Goal: Task Accomplishment & Management: Complete application form

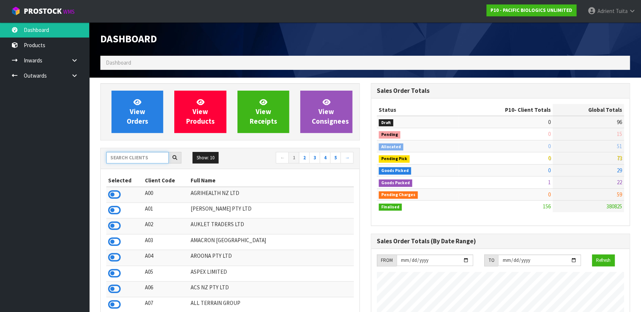
click at [130, 154] on input "text" at bounding box center [137, 158] width 62 height 12
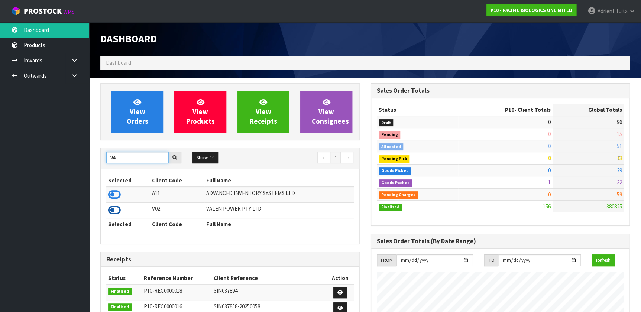
type input "VA"
click at [114, 208] on icon at bounding box center [114, 210] width 13 height 11
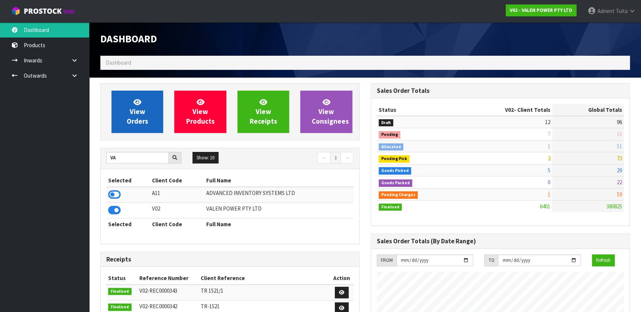
scroll to position [578, 270]
click at [130, 97] on link "View Orders" at bounding box center [137, 112] width 52 height 42
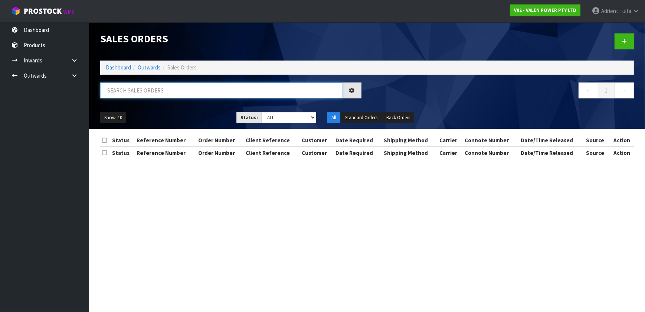
click at [170, 89] on input "text" at bounding box center [221, 90] width 242 height 16
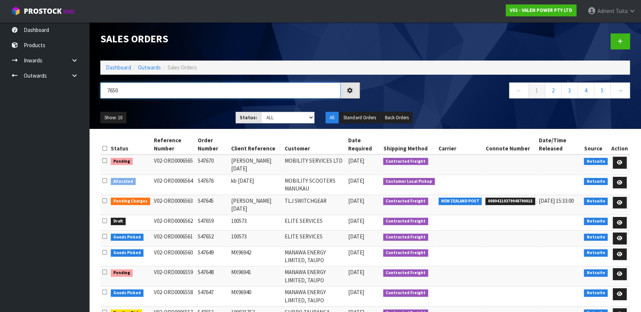
type input "7650"
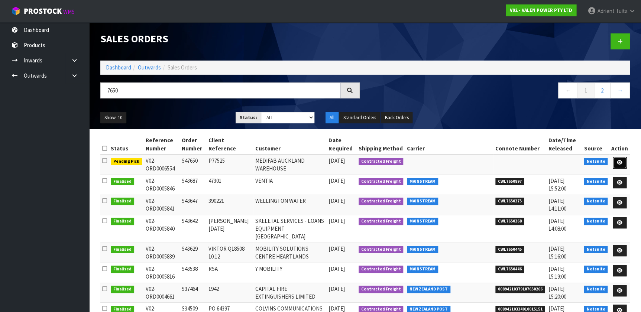
click at [624, 161] on link at bounding box center [619, 163] width 14 height 12
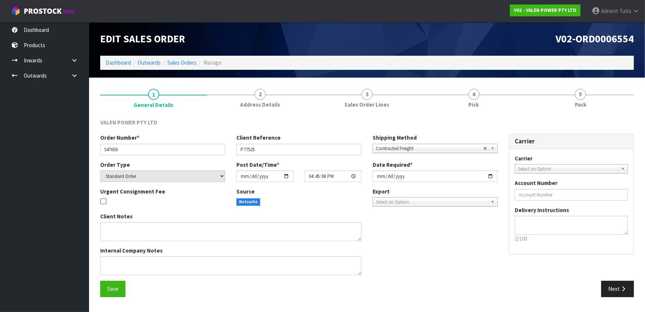
click at [442, 99] on link "4 Pick" at bounding box center [474, 97] width 107 height 29
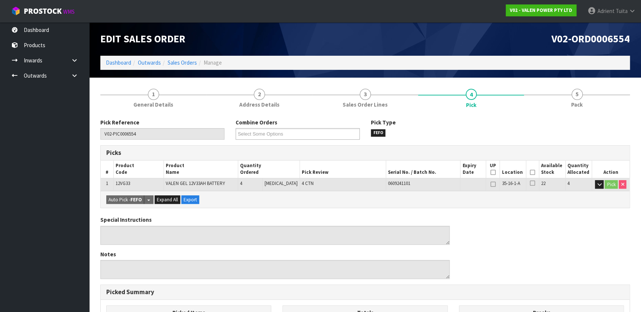
click at [531, 176] on th "Picked" at bounding box center [532, 168] width 13 height 17
click at [530, 173] on icon at bounding box center [532, 172] width 5 height 0
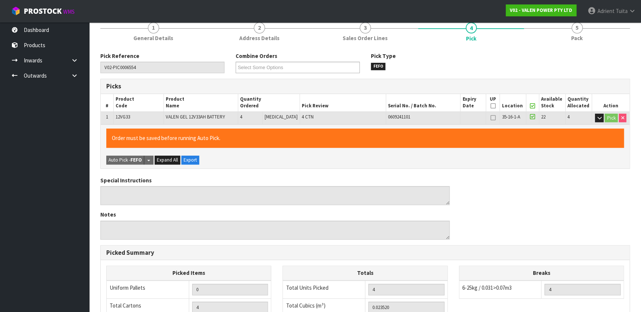
scroll to position [202, 0]
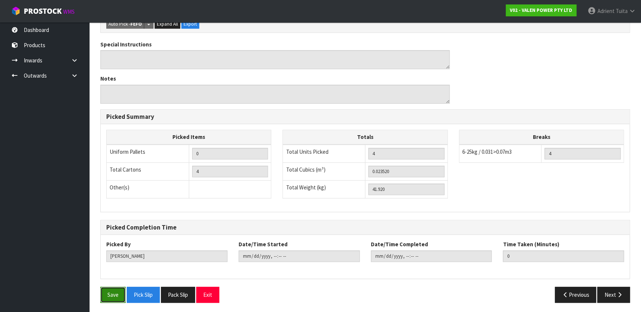
drag, startPoint x: 114, startPoint y: 293, endPoint x: 133, endPoint y: 286, distance: 20.6
click at [114, 293] on button "Save" at bounding box center [112, 295] width 25 height 16
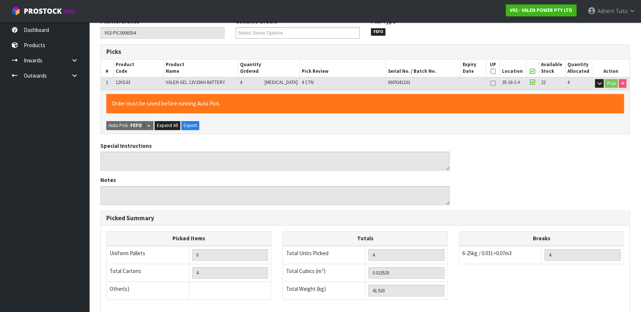
scroll to position [0, 0]
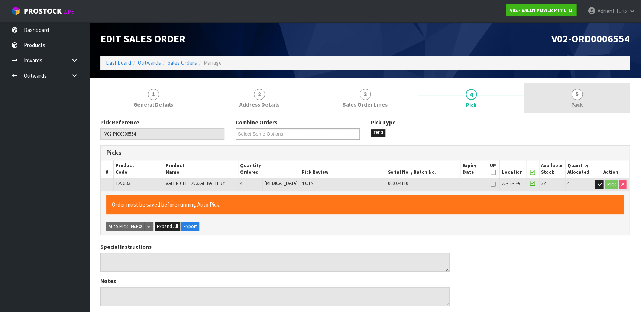
click at [587, 101] on link "5 Pack" at bounding box center [577, 97] width 106 height 29
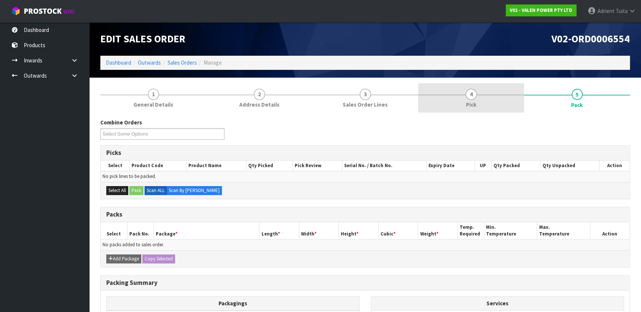
click at [462, 98] on link "4 Pick" at bounding box center [471, 97] width 106 height 29
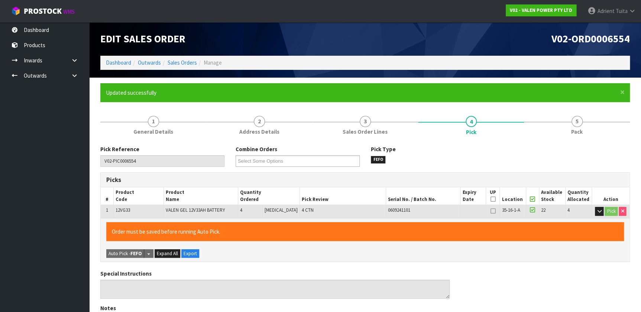
type input "Adrient Tuita"
type input "2025-09-11T16:17:08"
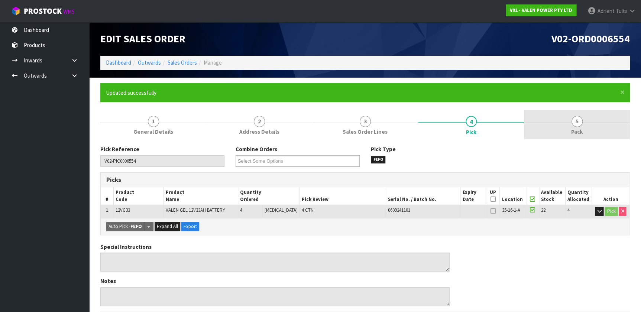
click at [598, 135] on link "5 Pack" at bounding box center [577, 124] width 106 height 29
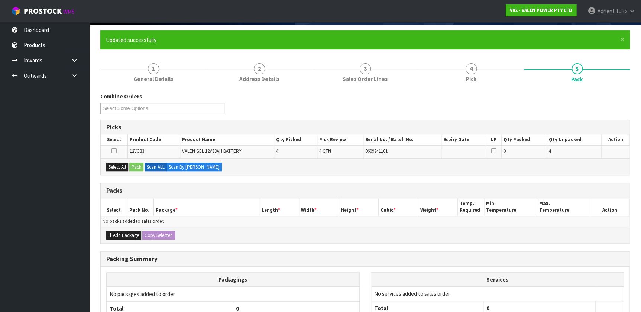
scroll to position [120, 0]
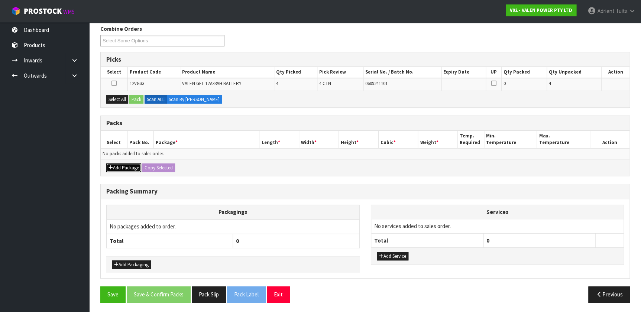
click at [132, 167] on button "Add Package" at bounding box center [123, 167] width 35 height 9
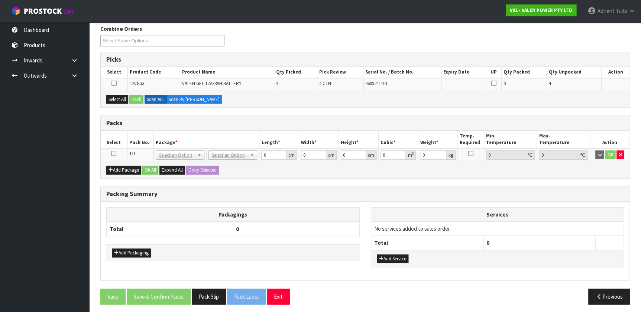
click at [115, 154] on icon at bounding box center [113, 153] width 5 height 0
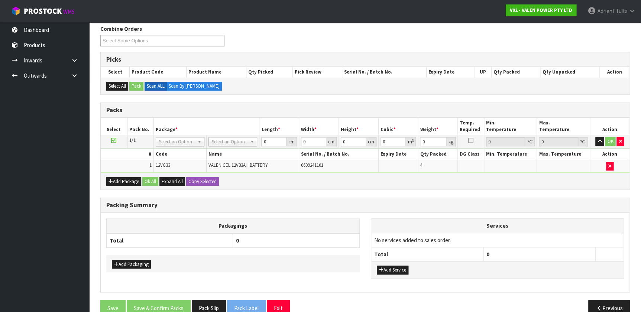
drag, startPoint x: 226, startPoint y: 142, endPoint x: 227, endPoint y: 149, distance: 7.1
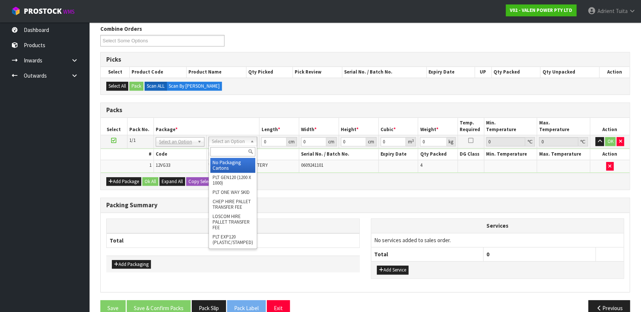
click at [227, 149] on input "text" at bounding box center [232, 151] width 45 height 9
type input "VA"
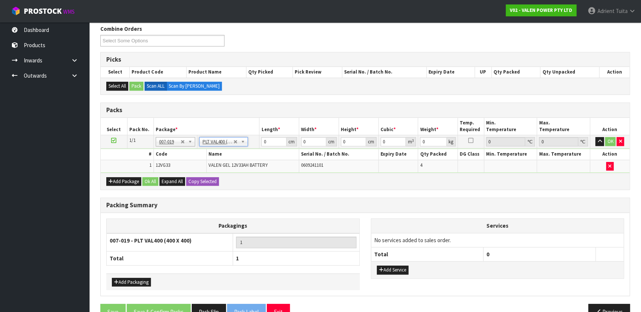
type input "40"
type input "45.92"
click at [266, 145] on input "40" at bounding box center [273, 141] width 25 height 9
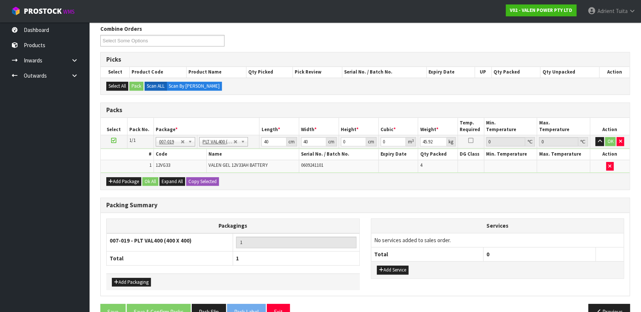
click at [265, 149] on div "# Code Name Serial No. / Batch No. Expiry Date Qty Packed DG Class Min. Tempera…" at bounding box center [365, 161] width 528 height 24
click at [264, 146] on td "40 cm" at bounding box center [279, 141] width 40 height 13
click at [263, 144] on input "40" at bounding box center [273, 141] width 25 height 9
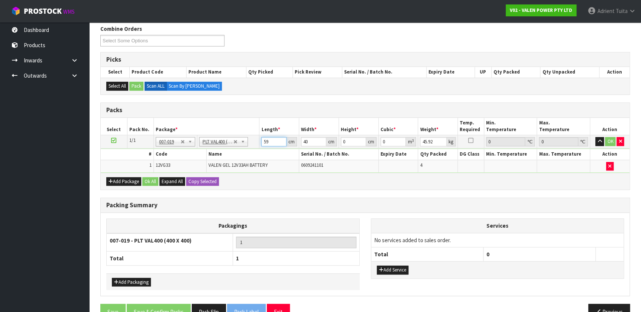
type input "59"
type input "41"
type input "3"
type input "0.007257"
type input "30"
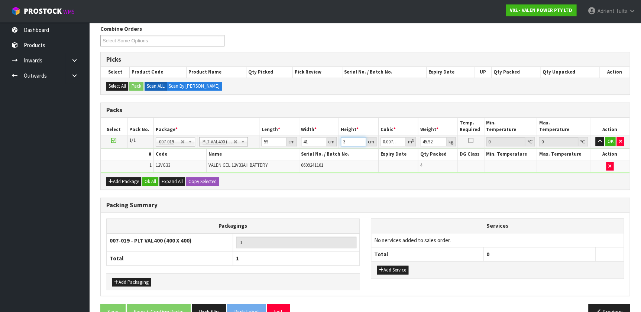
type input "0.07257"
type input "30"
type input "45"
click at [610, 140] on button "OK" at bounding box center [610, 141] width 10 height 9
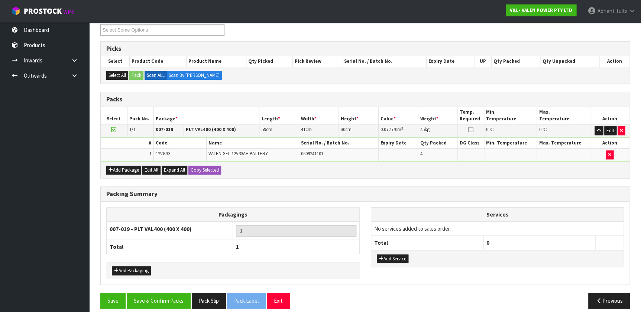
scroll to position [137, 0]
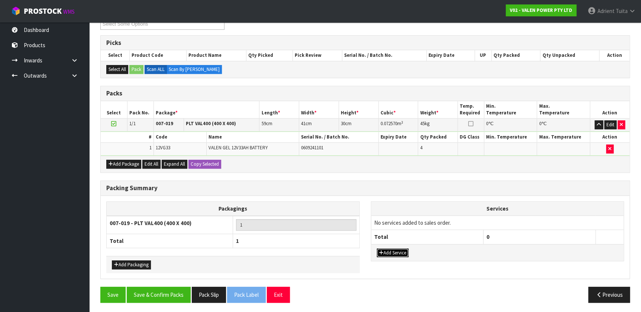
click at [404, 251] on button "Add Service" at bounding box center [393, 252] width 32 height 9
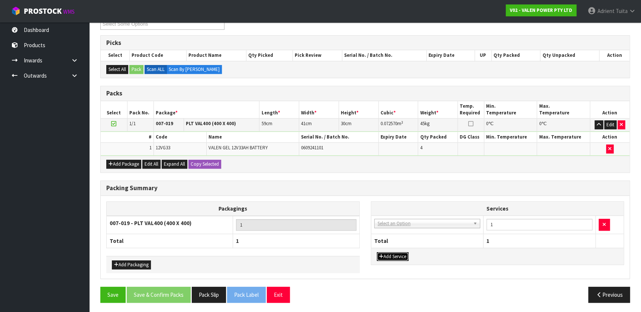
drag, startPoint x: 411, startPoint y: 224, endPoint x: 411, endPoint y: 232, distance: 7.4
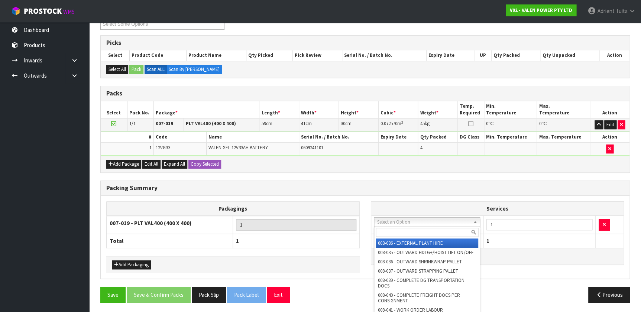
click at [411, 233] on input "text" at bounding box center [426, 232] width 103 height 9
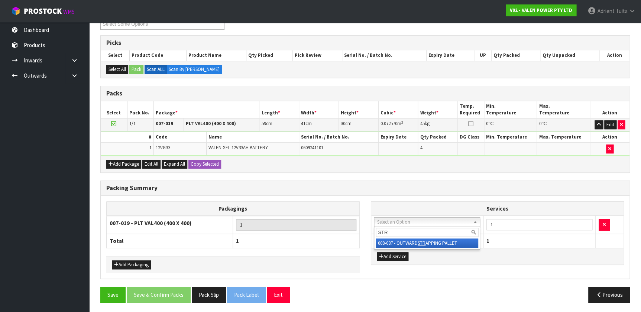
type input "STR"
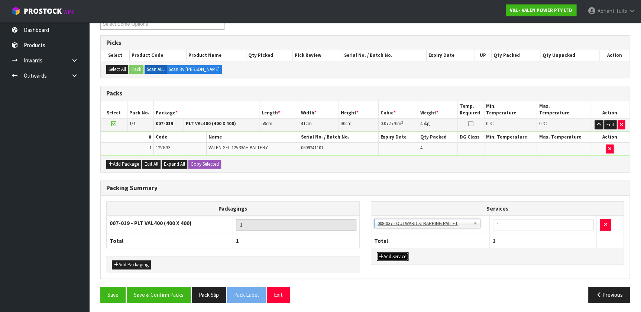
click at [401, 254] on button "Add Service" at bounding box center [393, 256] width 32 height 9
click at [377, 252] on button "Add Service" at bounding box center [393, 256] width 32 height 9
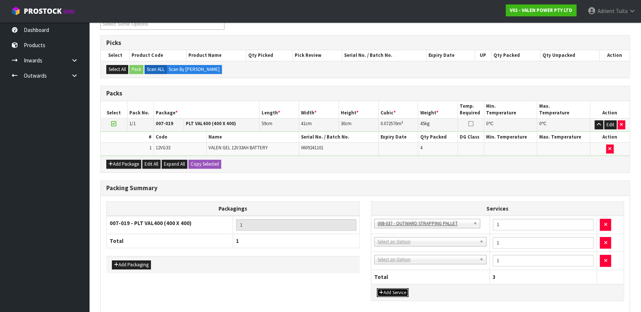
drag, startPoint x: 413, startPoint y: 235, endPoint x: 413, endPoint y: 240, distance: 4.5
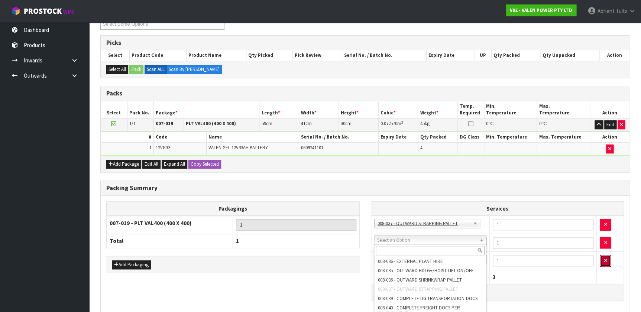
click at [608, 257] on button "button" at bounding box center [604, 261] width 11 height 12
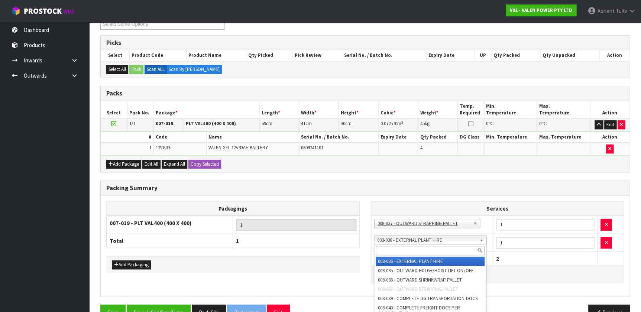
drag, startPoint x: 420, startPoint y: 241, endPoint x: 420, endPoint y: 253, distance: 11.5
click at [420, 253] on input "text" at bounding box center [429, 250] width 108 height 9
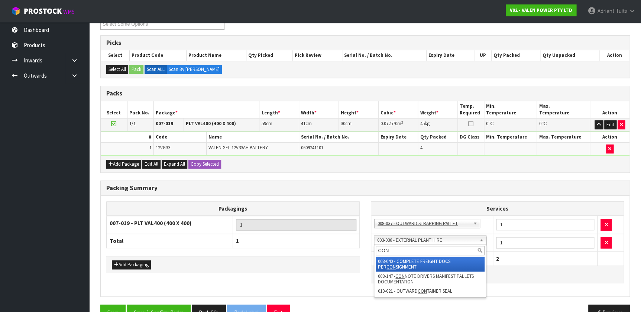
type input "CON"
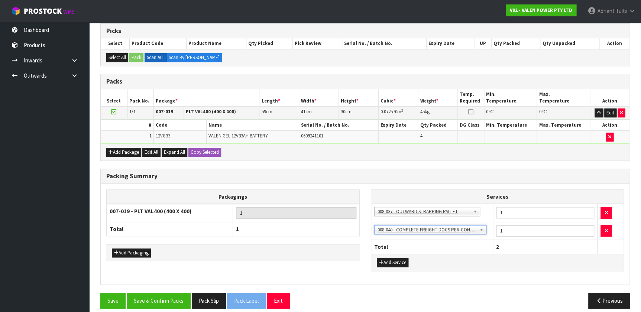
scroll to position [154, 0]
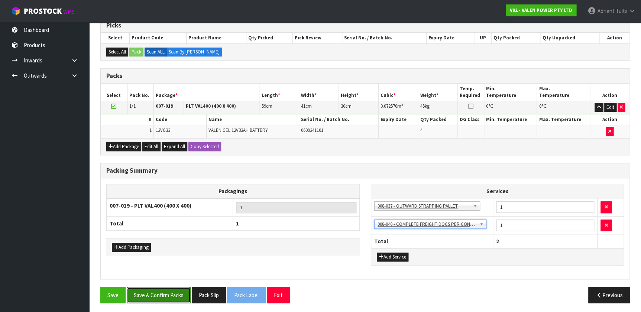
click at [145, 293] on button "Save & Confirm Packs" at bounding box center [159, 295] width 64 height 16
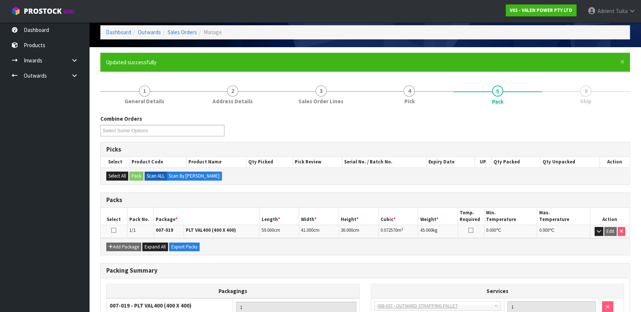
scroll to position [0, 0]
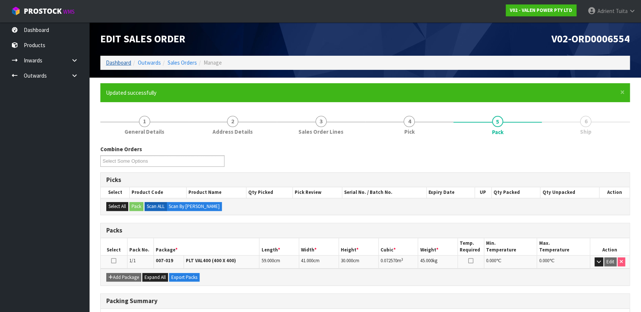
drag, startPoint x: 124, startPoint y: 59, endPoint x: 123, endPoint y: 65, distance: 6.8
click at [124, 59] on li "Dashboard" at bounding box center [118, 63] width 25 height 8
click at [123, 65] on link "Dashboard" at bounding box center [118, 62] width 25 height 7
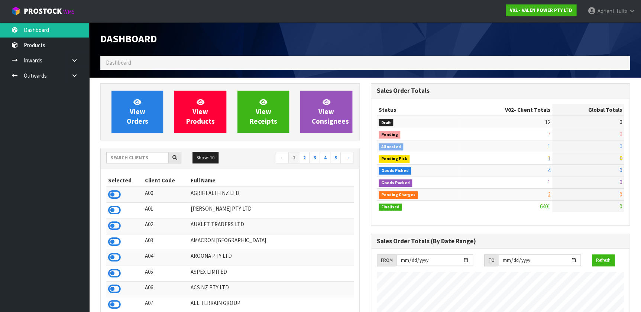
scroll to position [578, 270]
click at [152, 158] on input "text" at bounding box center [137, 158] width 62 height 12
click at [142, 154] on input "text" at bounding box center [137, 158] width 62 height 12
type input "Y01"
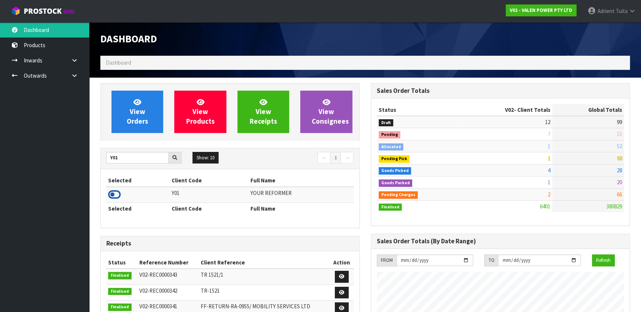
click at [115, 195] on icon at bounding box center [114, 194] width 13 height 11
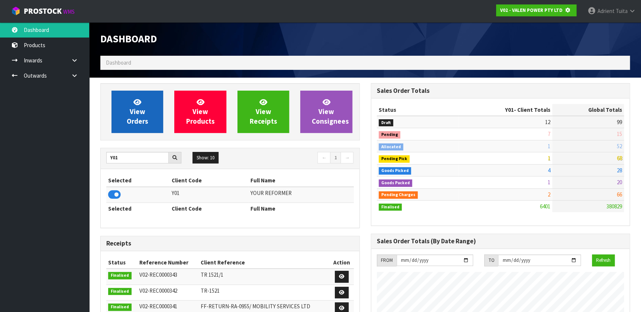
scroll to position [462, 270]
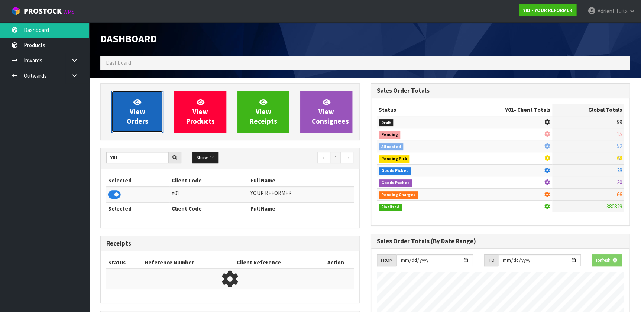
click at [135, 109] on span "View Orders" at bounding box center [138, 112] width 22 height 28
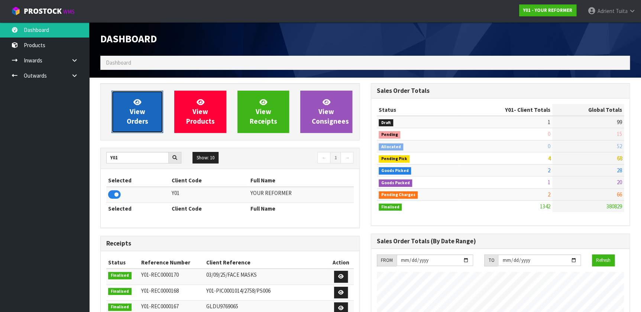
scroll to position [562, 270]
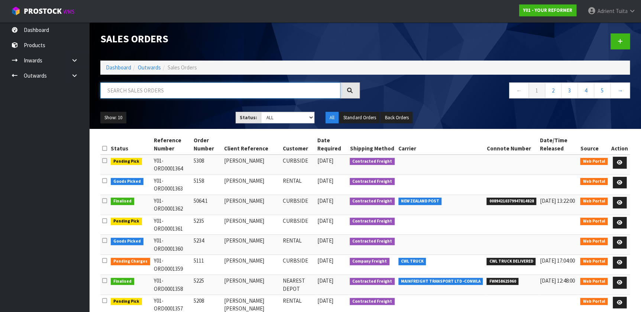
click at [149, 97] on input "text" at bounding box center [220, 90] width 240 height 16
type input "5208"
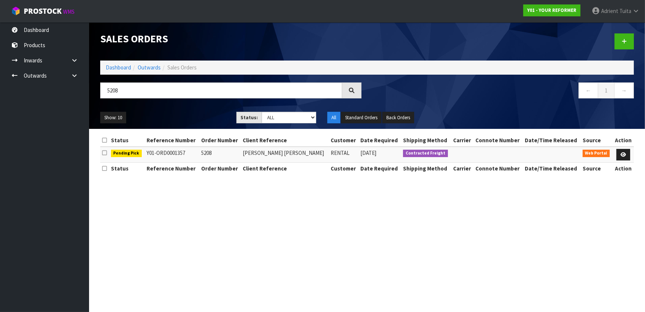
click at [632, 152] on td at bounding box center [623, 155] width 21 height 16
click at [629, 153] on link at bounding box center [624, 155] width 14 height 12
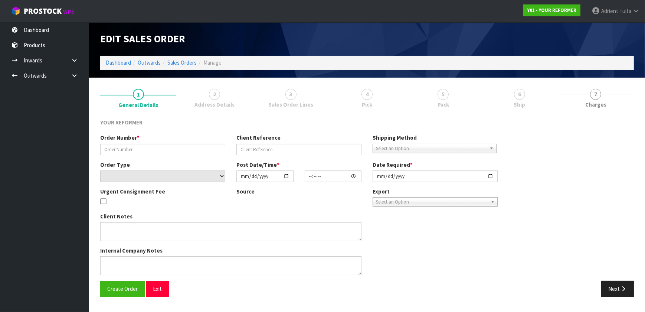
type input "5208"
type input "LAUREN MATILDA MATTHEWS"
select select "number:0"
type input "2025-09-05"
type input "12:06:00.000"
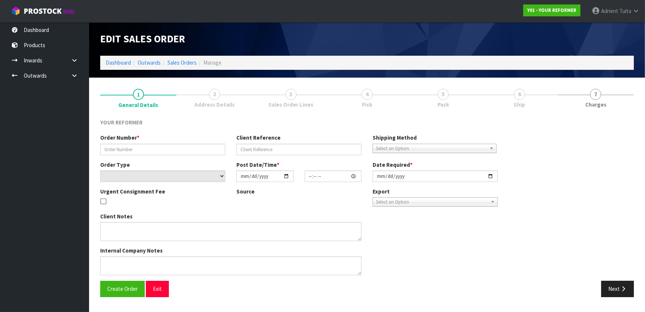
type input "2025-09-08"
type textarea "LAUREN MATILDA MATTHEWS 34 GREEN ROAD AUK MATAKANA 0985 NEW ZEALAND +41 43 412 …"
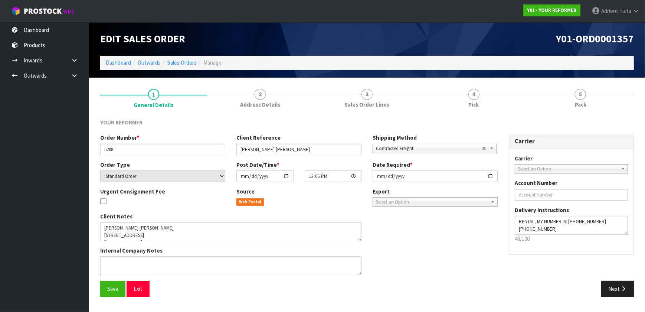
click at [501, 100] on link "4 Pick" at bounding box center [474, 97] width 107 height 29
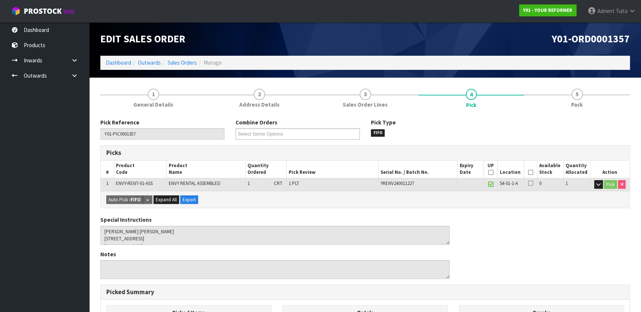
click at [529, 167] on th "Picked" at bounding box center [530, 168] width 13 height 17
click at [528, 168] on th "Picked" at bounding box center [530, 168] width 13 height 17
click at [529, 172] on icon at bounding box center [530, 172] width 5 height 0
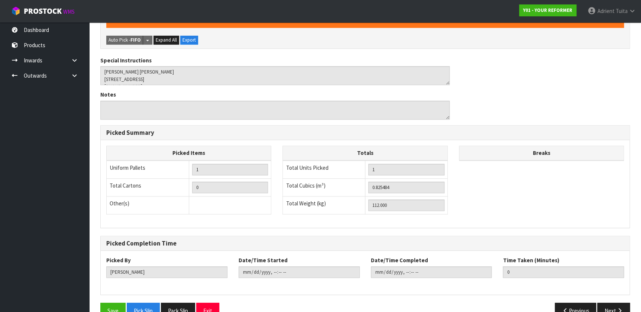
scroll to position [203, 0]
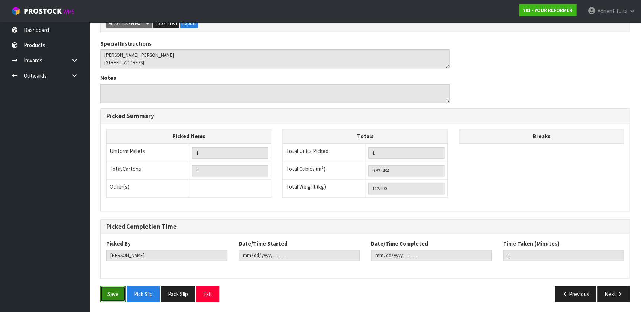
click at [115, 286] on button "Save" at bounding box center [112, 294] width 25 height 16
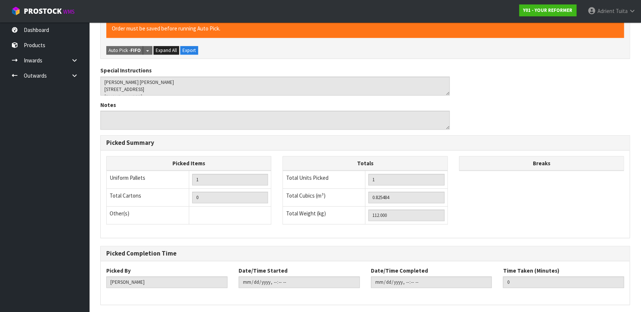
scroll to position [0, 0]
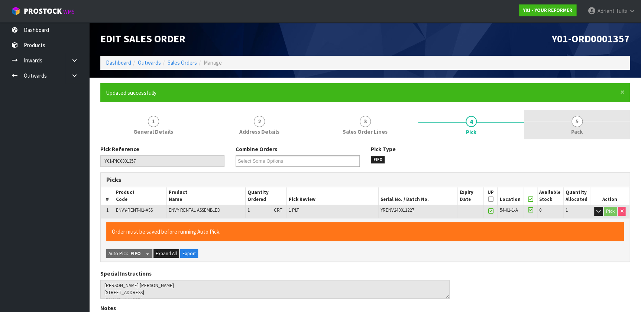
click at [562, 113] on link "5 Pack" at bounding box center [577, 124] width 106 height 29
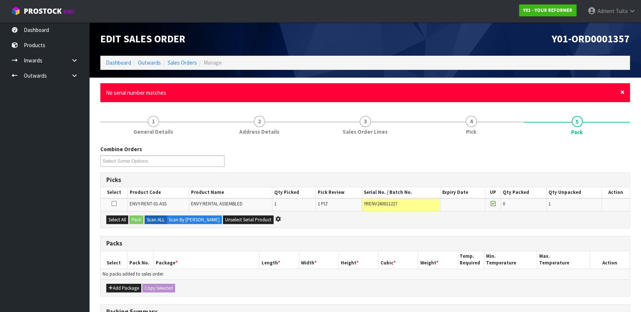
click at [621, 94] on span "×" at bounding box center [622, 92] width 4 height 10
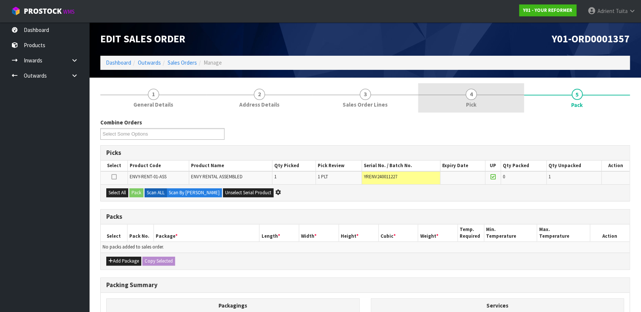
click at [448, 105] on link "4 Pick" at bounding box center [471, 97] width 106 height 29
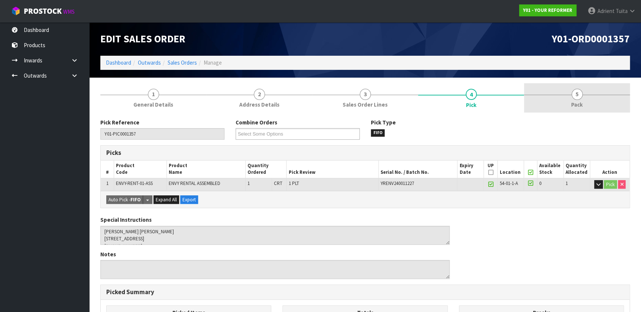
click at [583, 112] on link "5 Pack" at bounding box center [577, 97] width 106 height 29
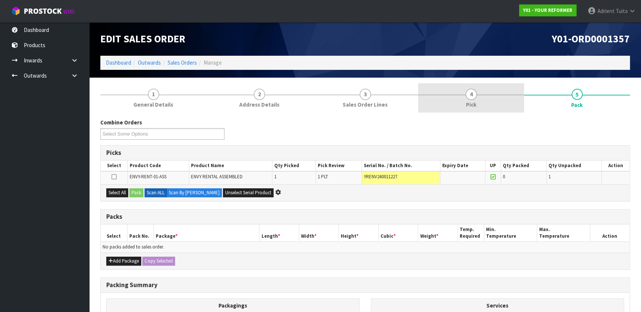
click at [463, 95] on link "4 Pick" at bounding box center [471, 97] width 106 height 29
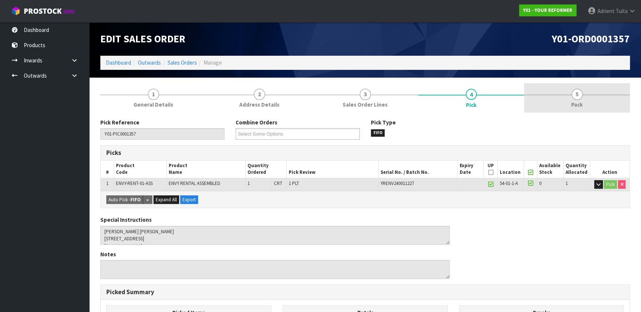
click at [554, 103] on link "5 Pack" at bounding box center [577, 97] width 106 height 29
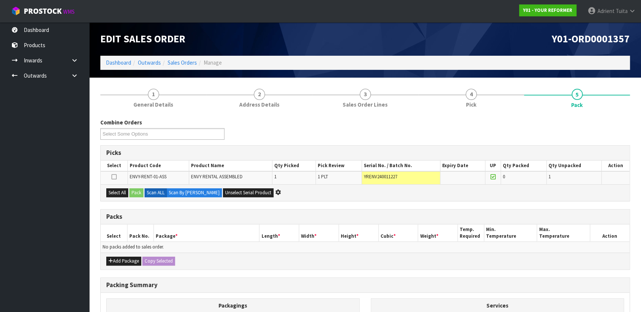
click at [495, 178] on icon at bounding box center [492, 177] width 5 height 6
click at [495, 177] on icon at bounding box center [492, 177] width 5 height 6
click at [491, 71] on div "Edit Sales Order Y01-ORD0001357 Dashboard Outwards Sales Orders Manage" at bounding box center [365, 49] width 540 height 55
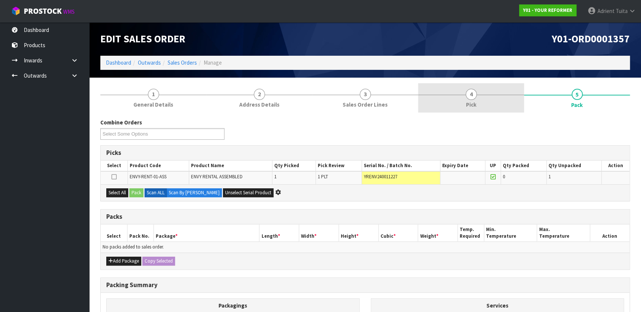
drag, startPoint x: 487, startPoint y: 82, endPoint x: 487, endPoint y: 94, distance: 11.5
click at [487, 82] on section "1 General Details 2 Address Details 3 Sales Order Lines 4 Pick 5 Pack Combine O…" at bounding box center [365, 243] width 552 height 330
click at [489, 104] on link "4 Pick" at bounding box center [471, 97] width 106 height 29
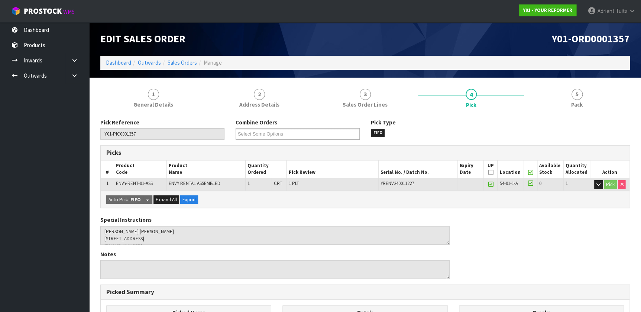
click at [531, 173] on icon at bounding box center [530, 172] width 5 height 0
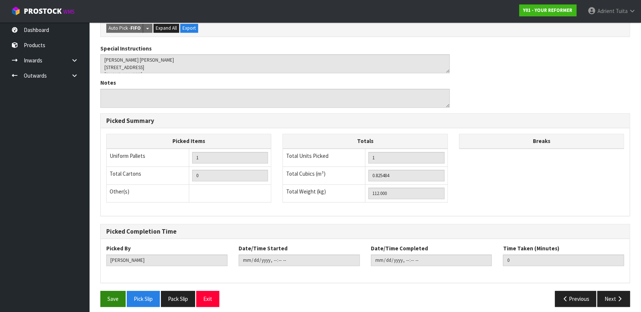
scroll to position [203, 0]
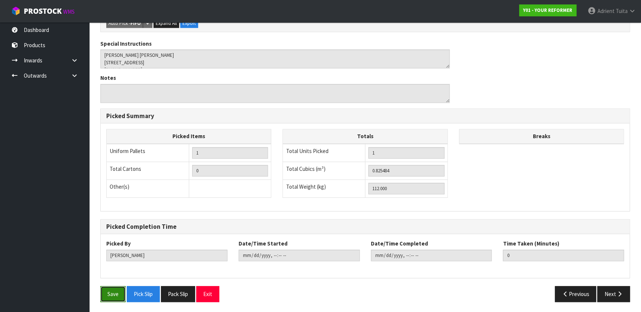
click at [107, 289] on button "Save" at bounding box center [112, 294] width 25 height 16
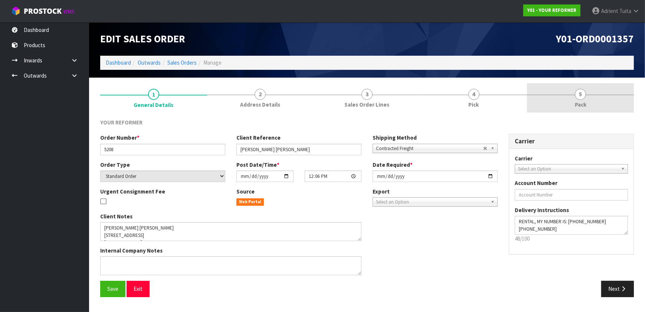
click at [580, 93] on span "5" at bounding box center [580, 94] width 11 height 11
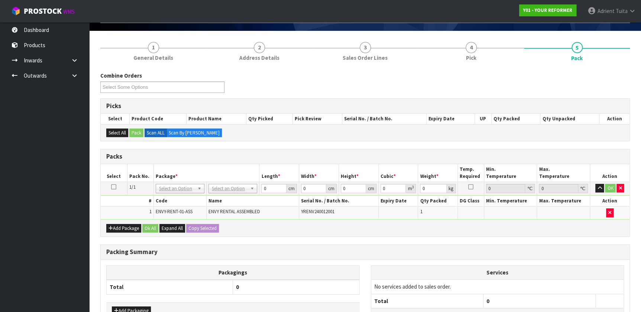
scroll to position [107, 0]
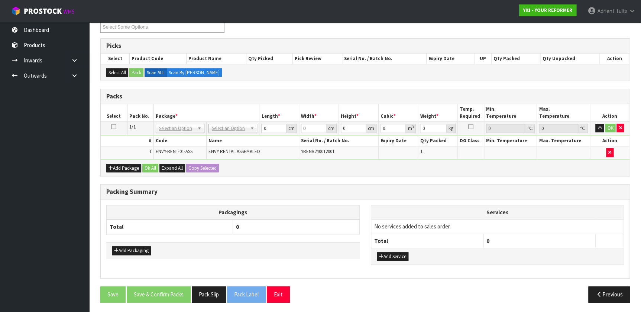
drag, startPoint x: 227, startPoint y: 133, endPoint x: 233, endPoint y: 127, distance: 7.9
click at [229, 133] on td "No Packaging Cartons PLT GEN120 (1200 X 1000) PLT ONE WAY SKID CHEP HIRE PALLET…" at bounding box center [232, 127] width 53 height 13
drag, startPoint x: 234, startPoint y: 124, endPoint x: 229, endPoint y: 137, distance: 14.2
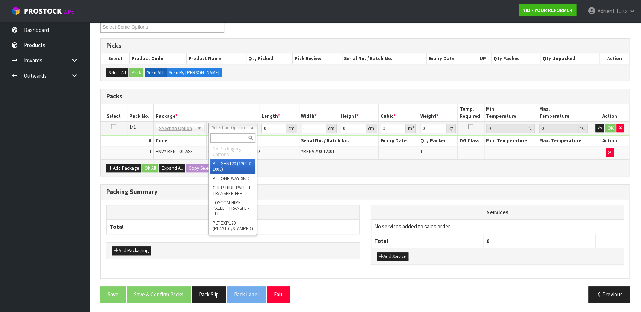
click at [229, 138] on input "text" at bounding box center [232, 137] width 45 height 9
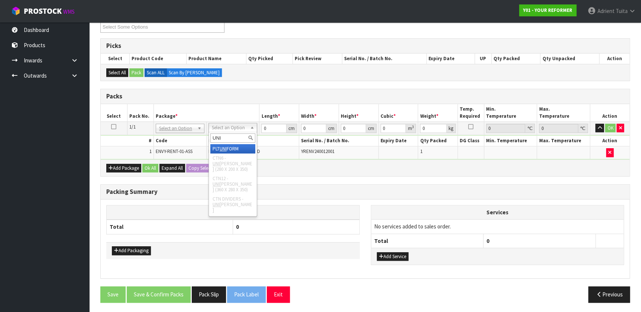
type input "UNI"
type input "112"
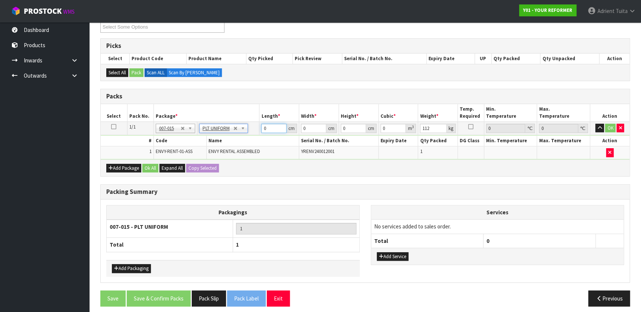
click at [264, 129] on input "0" at bounding box center [273, 128] width 25 height 9
click at [271, 124] on input "0" at bounding box center [273, 128] width 25 height 9
type input "260"
type input "74"
type input "4"
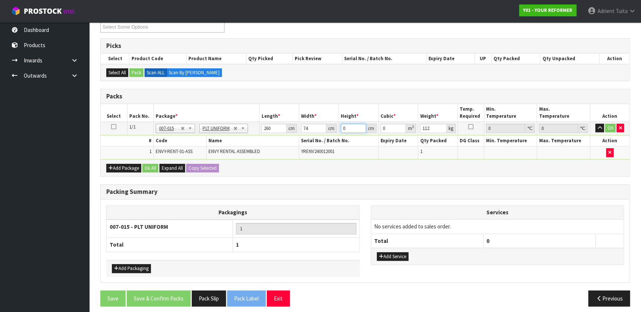
type input "0.07696"
type input "42"
type input "0.80808"
type input "42"
type input "115"
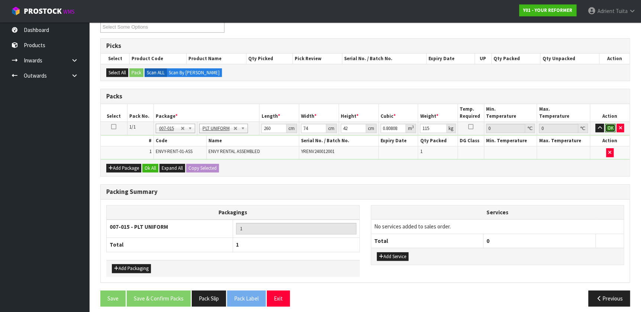
click at [608, 125] on button "OK" at bounding box center [610, 128] width 10 height 9
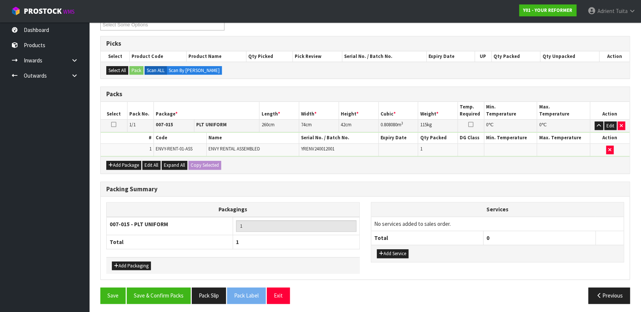
scroll to position [110, 0]
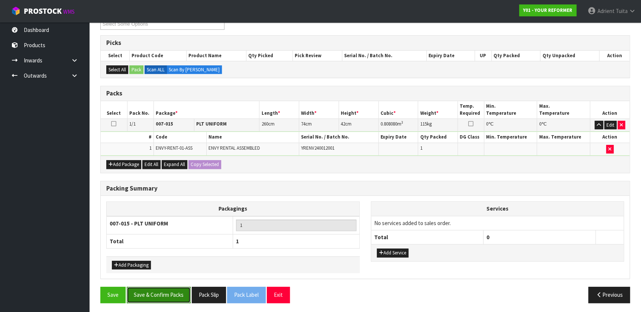
click at [154, 292] on button "Save & Confirm Packs" at bounding box center [159, 295] width 64 height 16
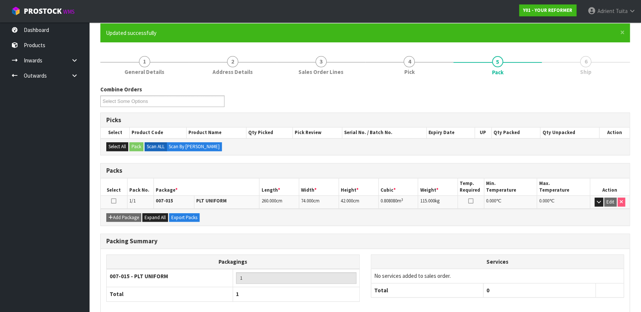
scroll to position [97, 0]
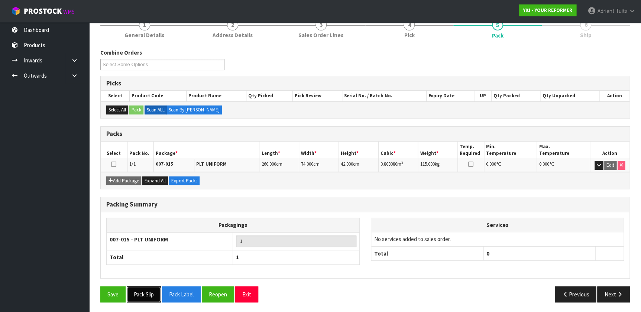
click at [132, 294] on button "Pack Slip" at bounding box center [144, 294] width 34 height 16
click at [245, 295] on button "Exit" at bounding box center [246, 294] width 23 height 16
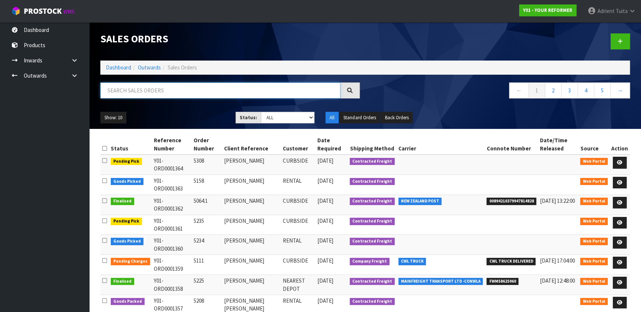
click at [143, 93] on input "text" at bounding box center [220, 90] width 240 height 16
type input "5234"
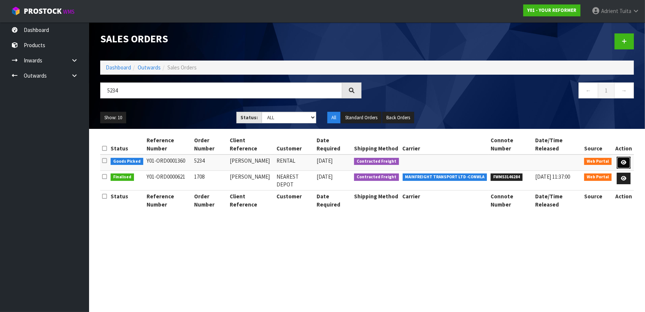
click at [624, 160] on icon at bounding box center [624, 162] width 6 height 5
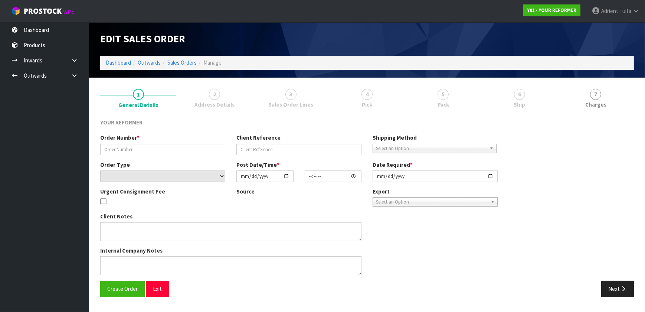
type input "5234"
type input "SHERYL LEWIS"
select select "number:0"
type input "2025-09-08"
type input "09:33:00.000"
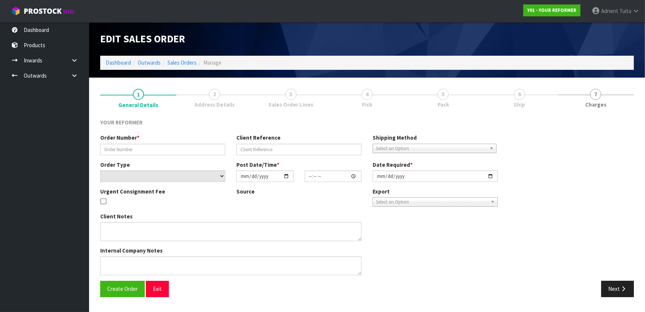
type input "2025-09-08"
type textarea "SHERYL LEWIS 325 TAUHOA ROAD RD4 AUK WARKWORTH 0984 NEW ZEALAND +64 21 442 331"
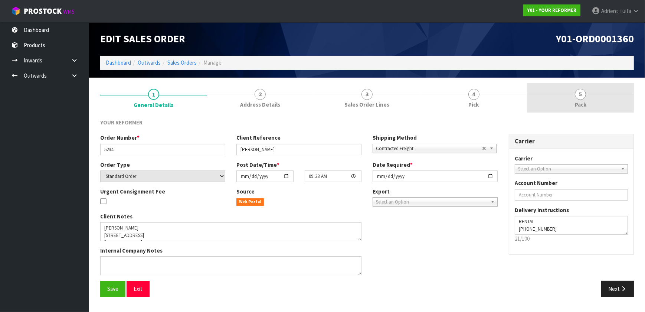
click at [583, 102] on span "Pack" at bounding box center [581, 105] width 12 height 8
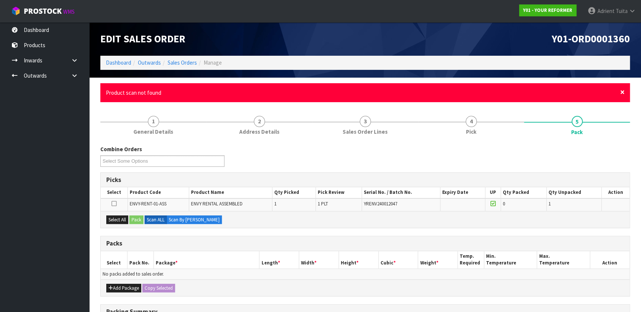
click at [624, 90] on span "×" at bounding box center [622, 92] width 4 height 10
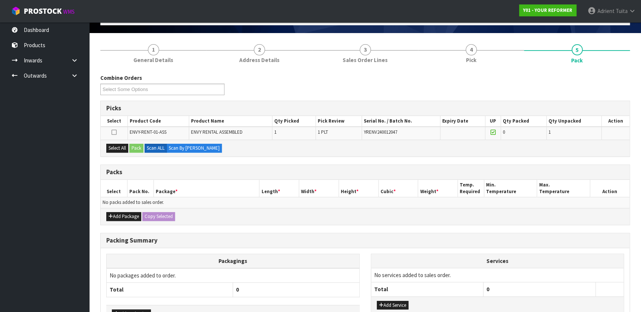
scroll to position [93, 0]
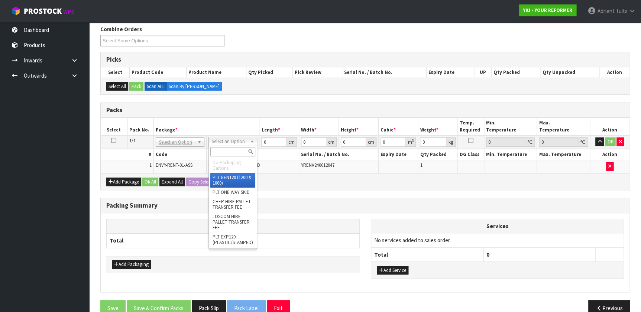
drag, startPoint x: 240, startPoint y: 139, endPoint x: 239, endPoint y: 143, distance: 4.2
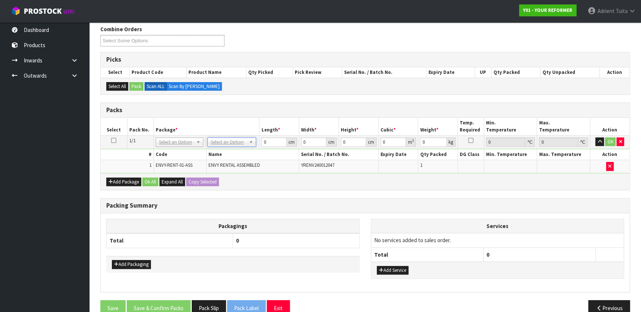
drag, startPoint x: 238, startPoint y: 143, endPoint x: 235, endPoint y: 152, distance: 10.0
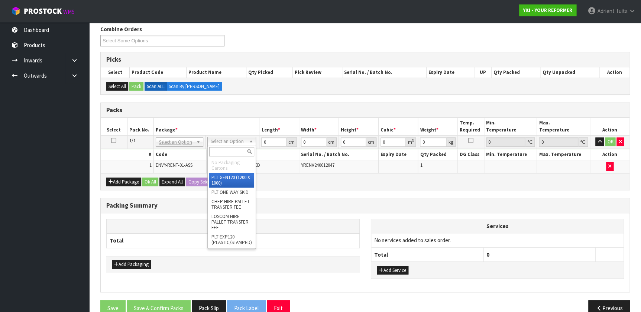
click at [235, 153] on input "text" at bounding box center [231, 151] width 45 height 9
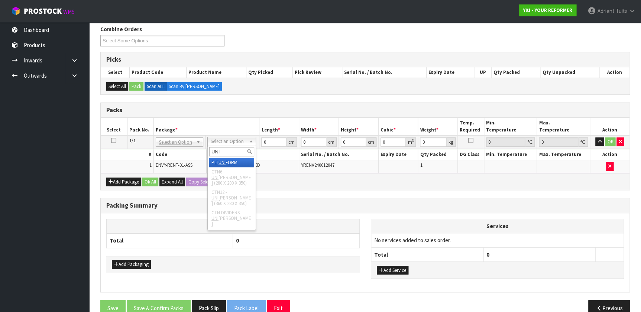
type input "UNI"
drag, startPoint x: 234, startPoint y: 162, endPoint x: 243, endPoint y: 157, distance: 10.1
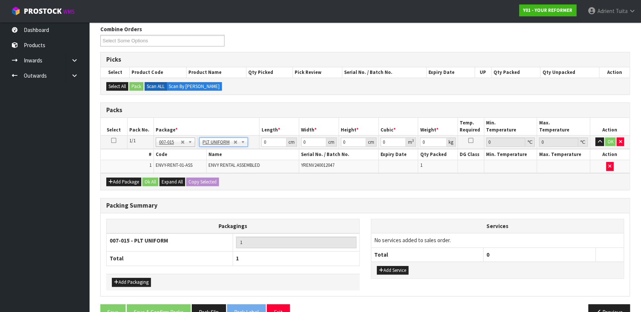
type input "112"
click at [274, 143] on input "0" at bounding box center [273, 141] width 25 height 9
type input "260"
type input "74"
type input "4"
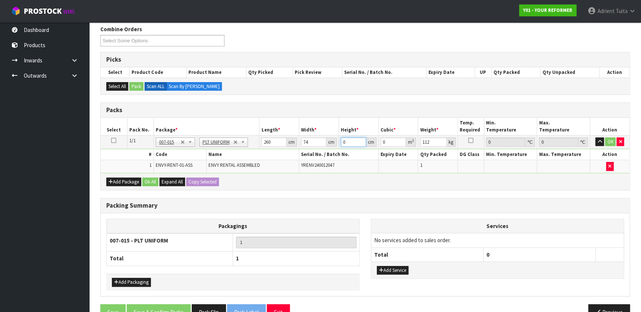
type input "0.07696"
type input "42"
type input "0.80808"
type input "42"
type input "115"
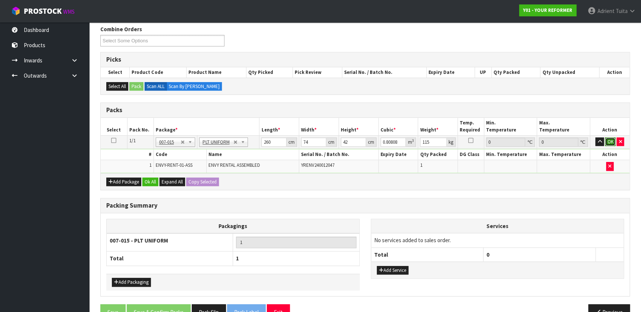
click at [608, 141] on button "OK" at bounding box center [610, 141] width 10 height 9
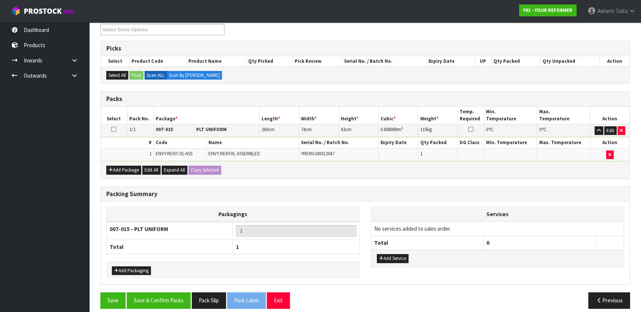
scroll to position [110, 0]
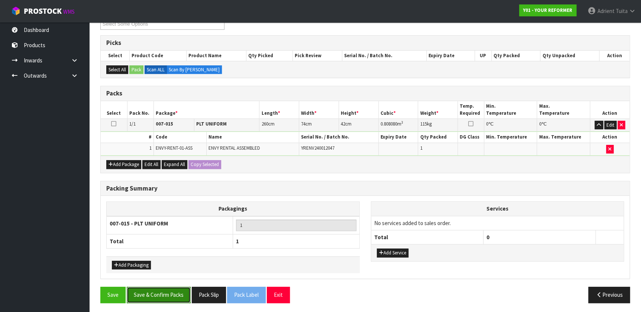
click at [160, 299] on button "Save & Confirm Packs" at bounding box center [159, 295] width 64 height 16
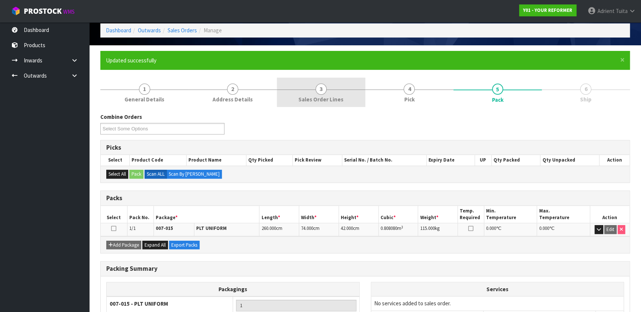
scroll to position [97, 0]
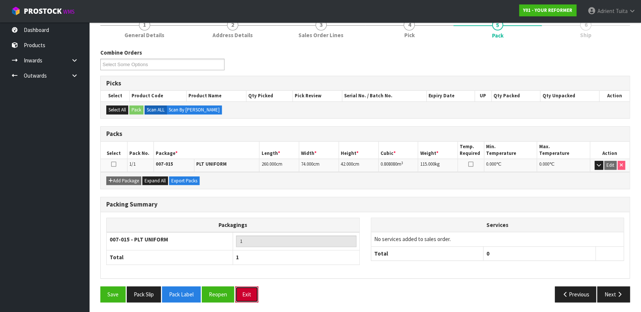
click at [246, 287] on button "Exit" at bounding box center [246, 294] width 23 height 16
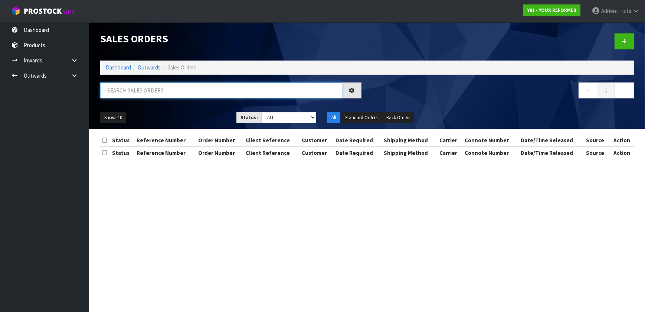
click at [118, 89] on input "text" at bounding box center [221, 90] width 242 height 16
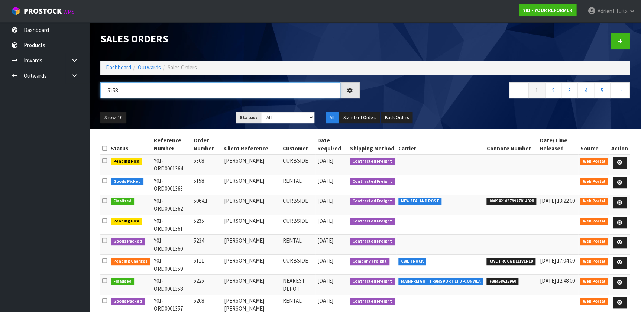
type input "5158"
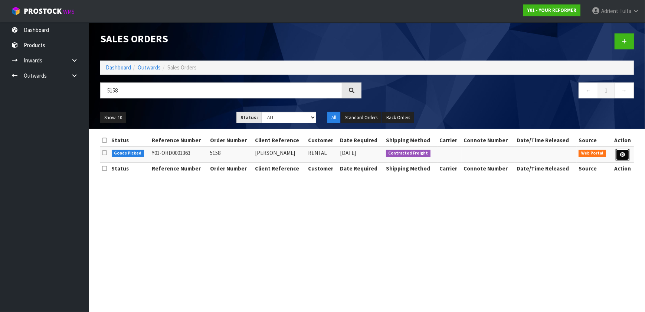
click at [624, 156] on icon at bounding box center [623, 154] width 6 height 5
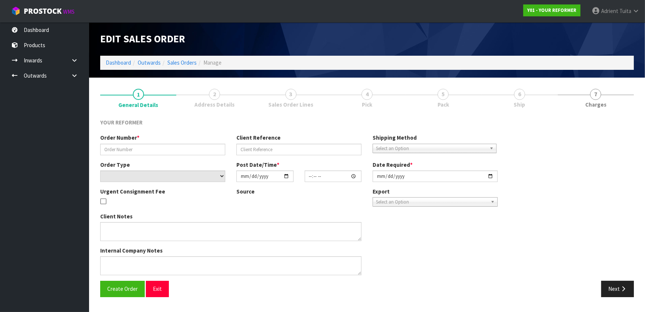
type input "5158"
type input "ARANI CUTHBERT"
select select "number:0"
type input "2025-09-11"
type input "11:45:00.000"
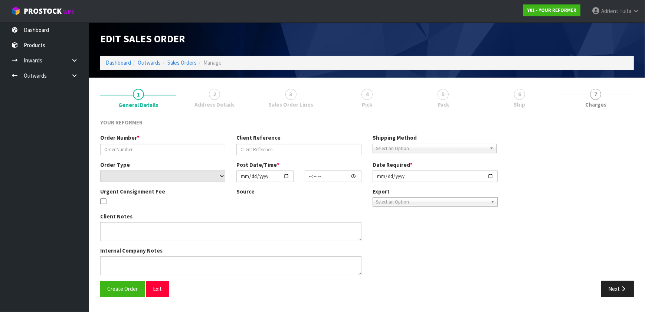
type input "2025-09-11"
type textarea "ARANI CUTHBERT 166A RIMMER ROAD AUK HELENSVILLE 0875 NEW ZEALAND +64 274 586 780"
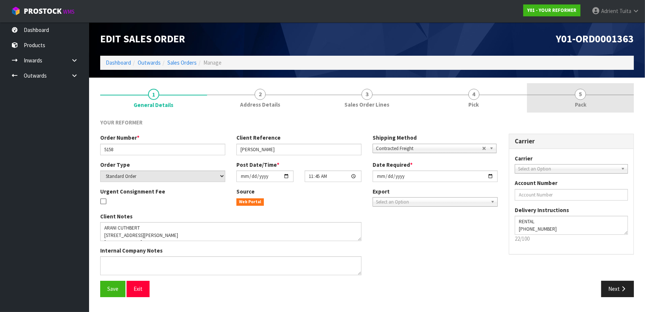
click at [554, 103] on link "5 Pack" at bounding box center [580, 97] width 107 height 29
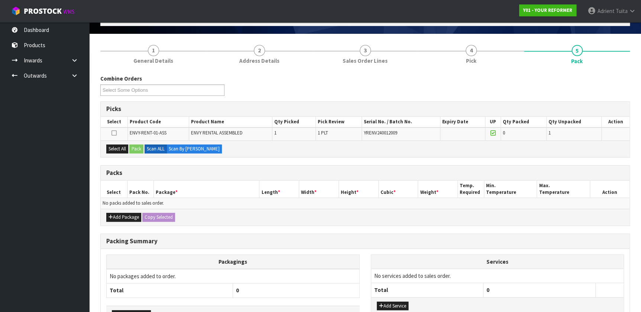
scroll to position [93, 0]
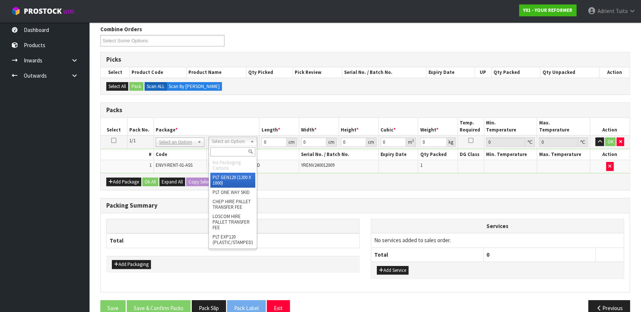
click at [218, 150] on input "text" at bounding box center [232, 151] width 45 height 9
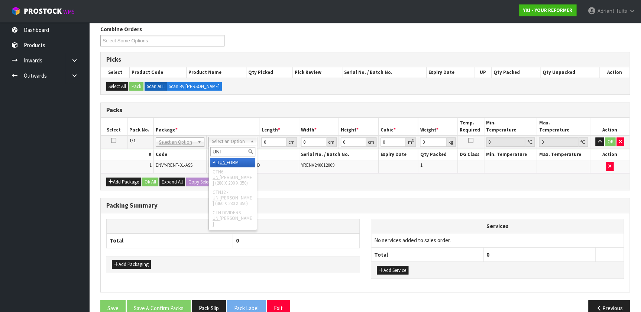
type input "UNI"
click at [218, 157] on div "UNI" at bounding box center [233, 152] width 48 height 12
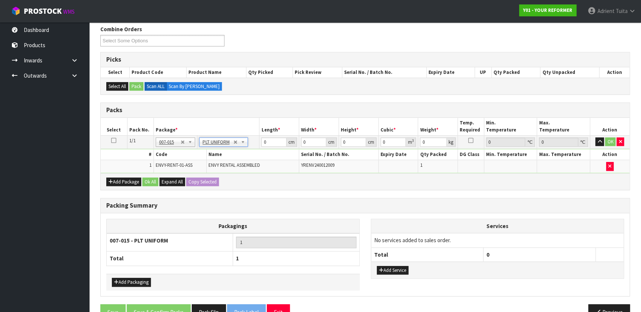
type input "112"
click at [270, 141] on input "0" at bounding box center [273, 141] width 25 height 9
type input "260"
type input "74"
type input "4"
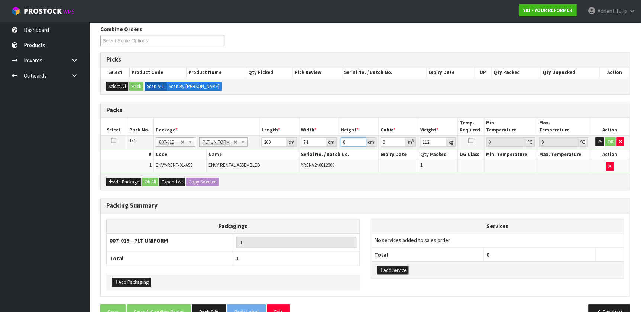
type input "0.07696"
type input "42"
type input "0.80808"
type input "42"
type input "115"
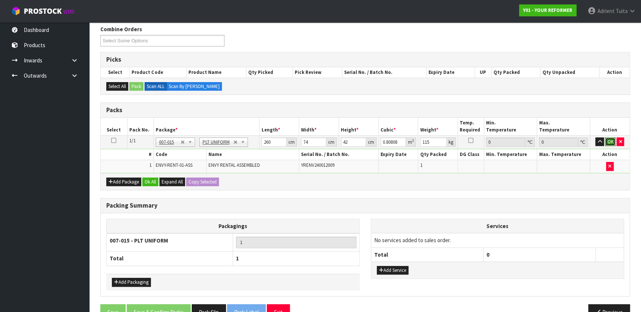
click at [608, 140] on button "OK" at bounding box center [610, 141] width 10 height 9
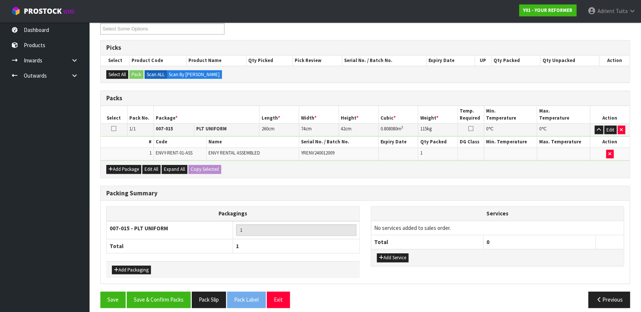
scroll to position [110, 0]
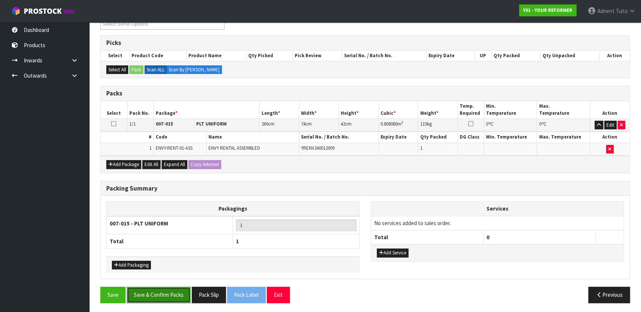
click at [172, 287] on button "Save & Confirm Packs" at bounding box center [159, 295] width 64 height 16
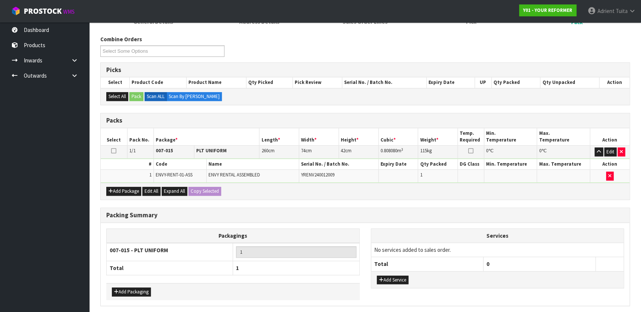
scroll to position [0, 0]
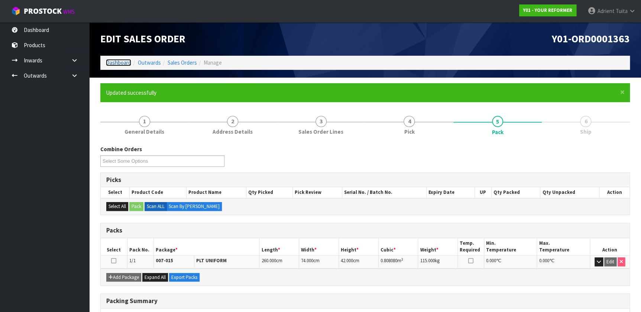
click at [111, 64] on link "Dashboard" at bounding box center [118, 62] width 25 height 7
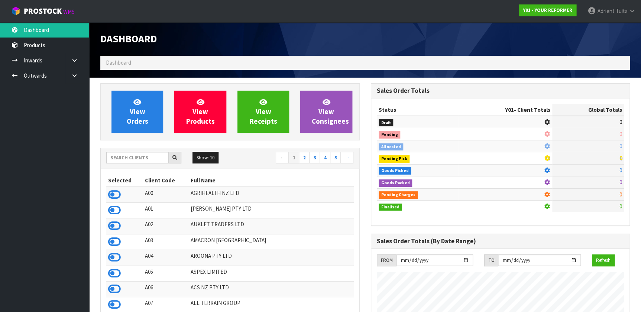
scroll to position [562, 270]
click at [139, 163] on input "text" at bounding box center [137, 158] width 62 height 12
type input "VA"
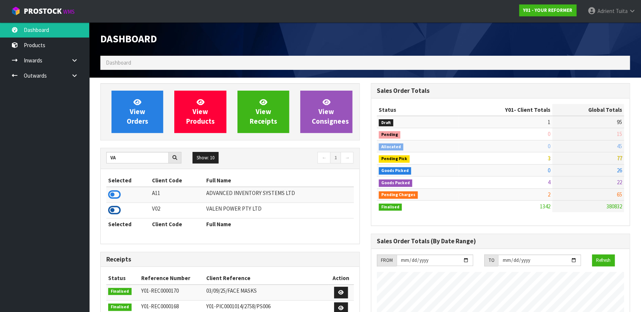
click at [118, 212] on icon at bounding box center [114, 210] width 13 height 11
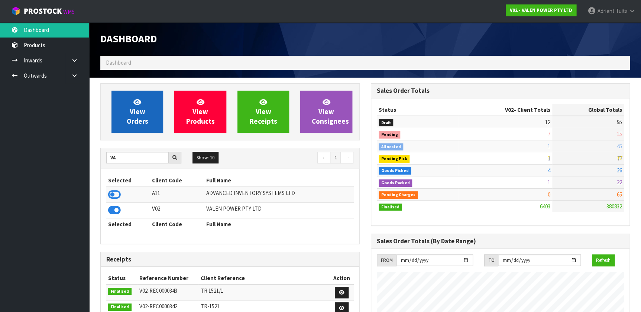
scroll to position [578, 270]
click at [133, 133] on link "View Orders" at bounding box center [137, 112] width 52 height 42
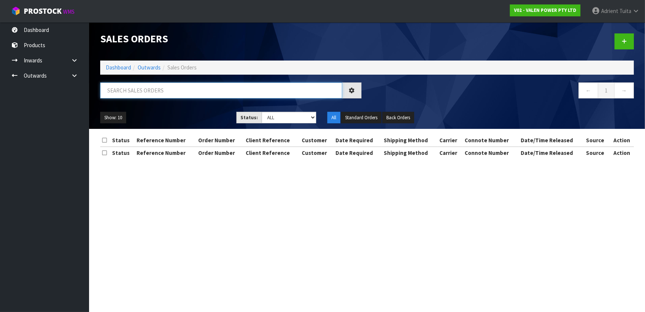
click at [149, 97] on input "text" at bounding box center [221, 90] width 242 height 16
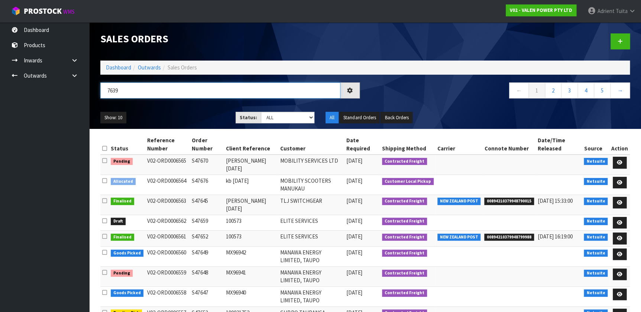
type input "7639"
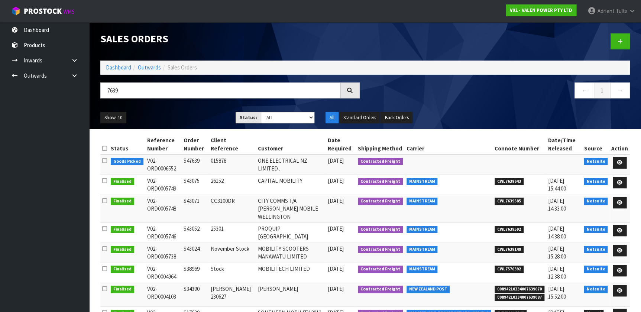
click at [627, 166] on td at bounding box center [619, 164] width 20 height 20
click at [621, 165] on link at bounding box center [619, 163] width 14 height 12
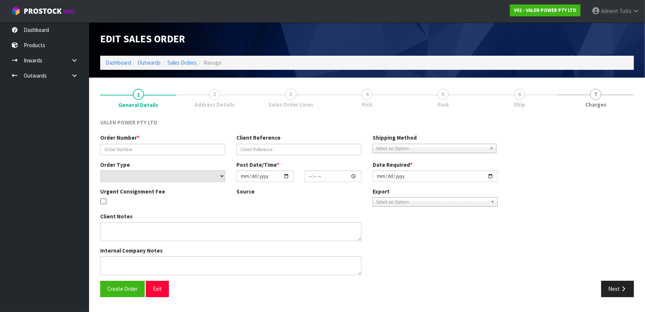
type input "S47639"
type input "015878"
select select "number:0"
type input "2025-09-10"
type input "13:30:07.000"
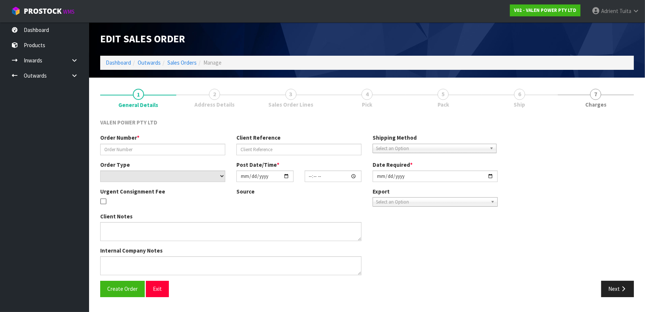
type input "2025-09-11"
type textarea "REMOVED P-LOLLY"
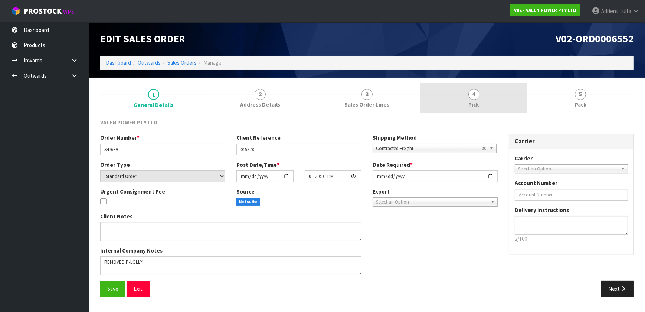
click at [520, 109] on link "4 Pick" at bounding box center [474, 97] width 107 height 29
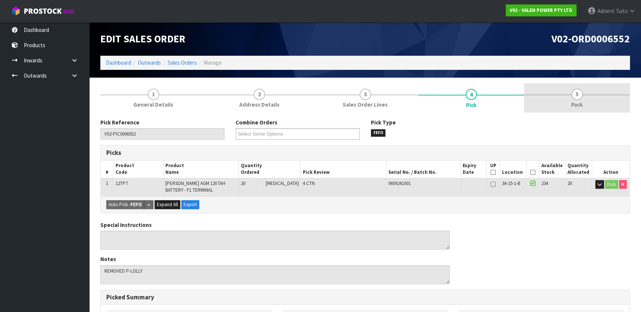
click at [569, 103] on link "5 Pack" at bounding box center [577, 97] width 106 height 29
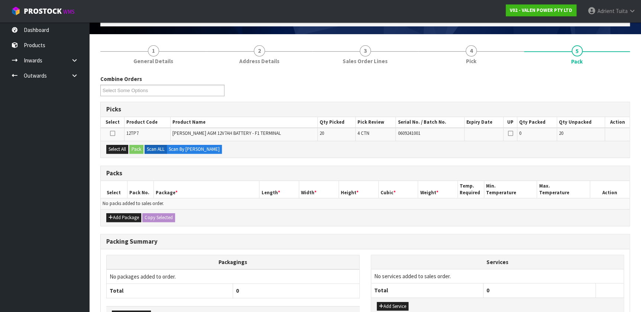
scroll to position [93, 0]
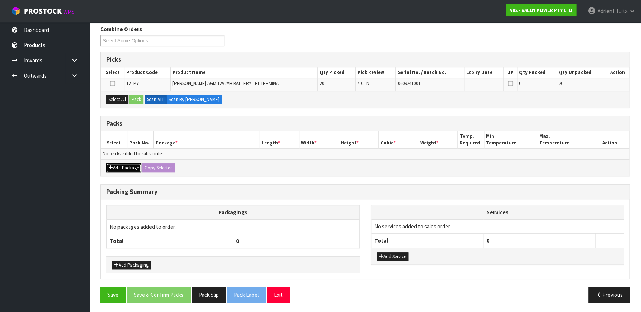
click at [120, 163] on button "Add Package" at bounding box center [123, 167] width 35 height 9
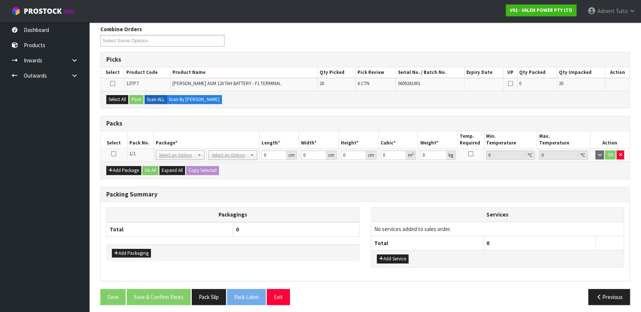
click at [115, 154] on icon at bounding box center [113, 154] width 5 height 0
click at [122, 97] on button "Select All" at bounding box center [117, 99] width 22 height 9
click at [139, 96] on button "Pack" at bounding box center [136, 99] width 14 height 9
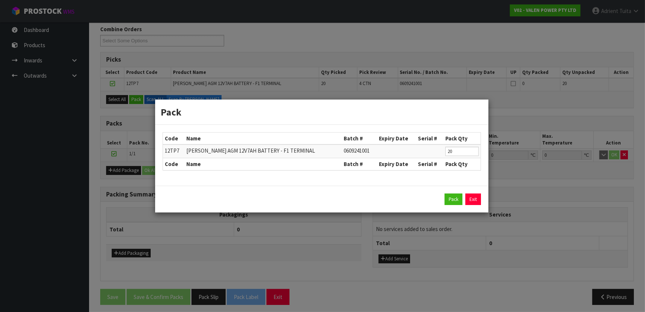
click at [449, 192] on div "Pack Exit" at bounding box center [322, 199] width 334 height 27
click at [449, 194] on button "Pack" at bounding box center [454, 199] width 18 height 12
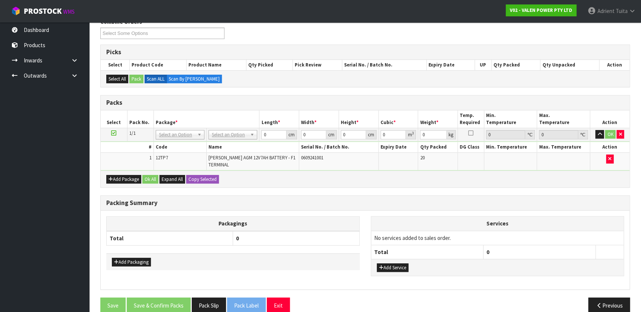
scroll to position [111, 0]
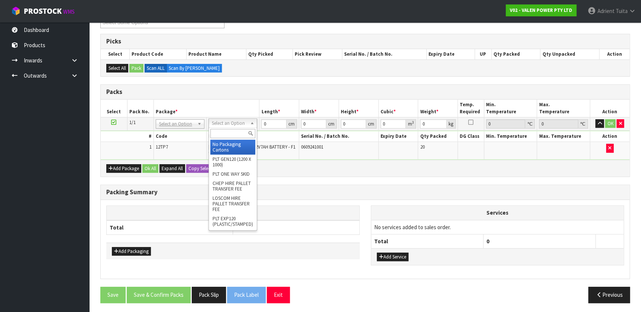
click at [238, 129] on input "text" at bounding box center [232, 133] width 45 height 9
type input "TUF"
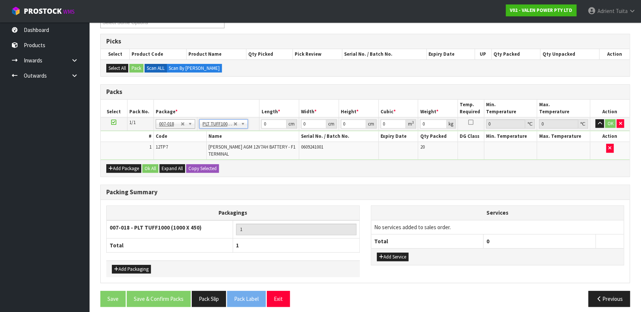
type input "100"
type input "45"
type input "53.6"
click at [266, 124] on input "100" at bounding box center [273, 123] width 25 height 9
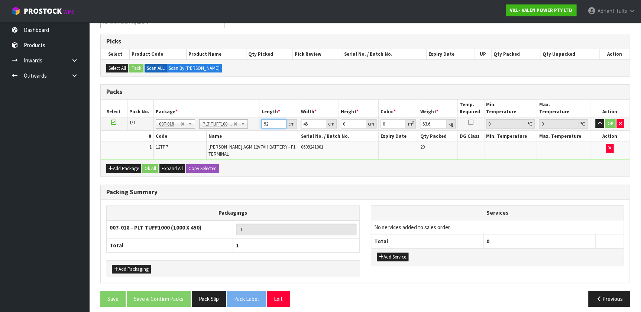
type input "92"
type input "47"
type input "2"
type input "0.008648"
type input "22"
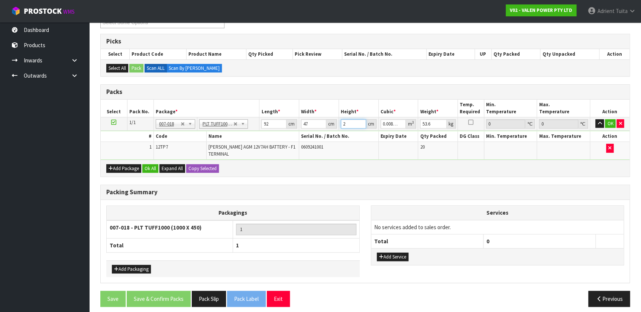
type input "0.095128"
type input "22"
type input "49"
click at [606, 119] on button "OK" at bounding box center [610, 123] width 10 height 9
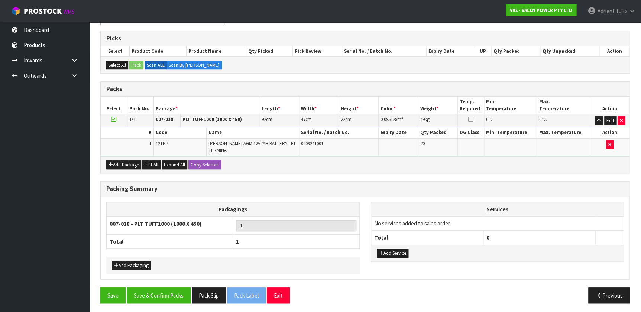
scroll to position [115, 0]
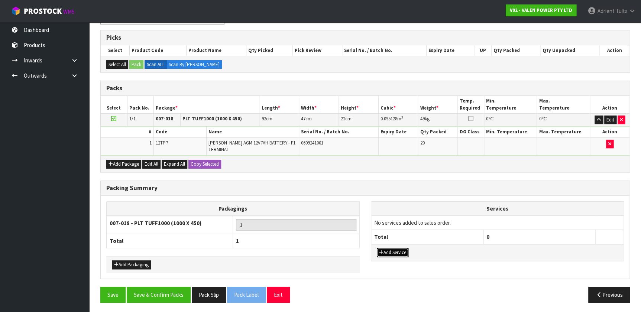
click at [395, 248] on button "Add Service" at bounding box center [393, 252] width 32 height 9
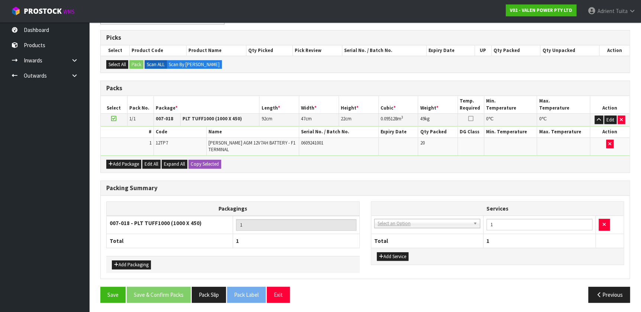
drag, startPoint x: 405, startPoint y: 211, endPoint x: 405, endPoint y: 215, distance: 4.1
click at [405, 214] on th "Services" at bounding box center [497, 209] width 253 height 14
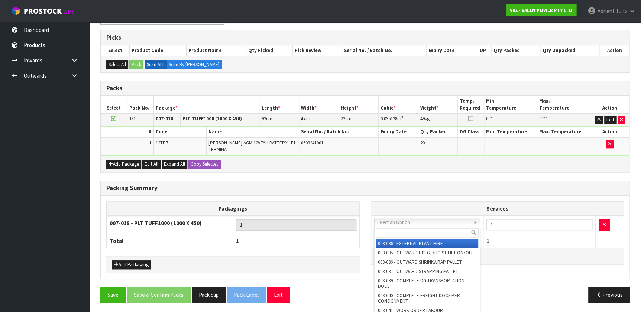
drag, startPoint x: 403, startPoint y: 221, endPoint x: 402, endPoint y: 228, distance: 7.1
click at [402, 228] on input "text" at bounding box center [426, 232] width 103 height 9
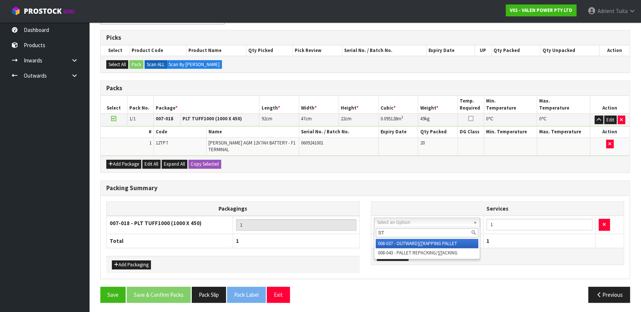
type input "ST"
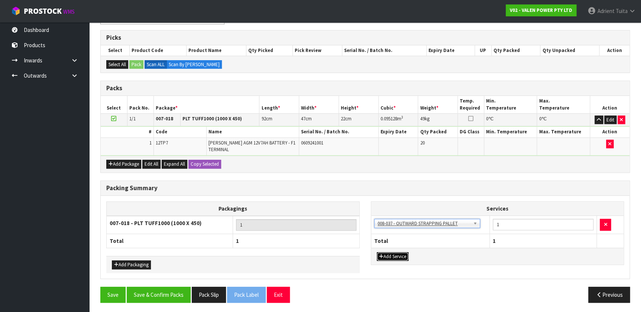
drag, startPoint x: 395, startPoint y: 257, endPoint x: 397, endPoint y: 252, distance: 5.0
click at [396, 257] on button "Add Service" at bounding box center [393, 256] width 32 height 9
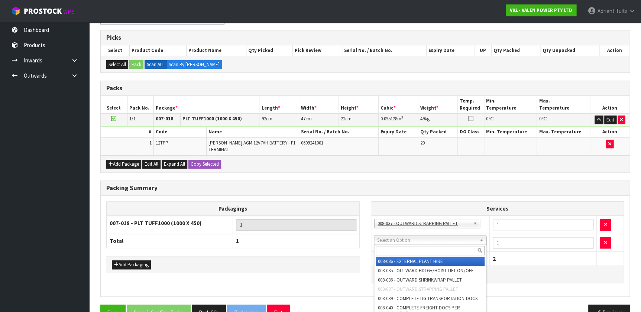
drag, startPoint x: 407, startPoint y: 237, endPoint x: 406, endPoint y: 247, distance: 9.7
click at [406, 247] on input "text" at bounding box center [429, 250] width 108 height 9
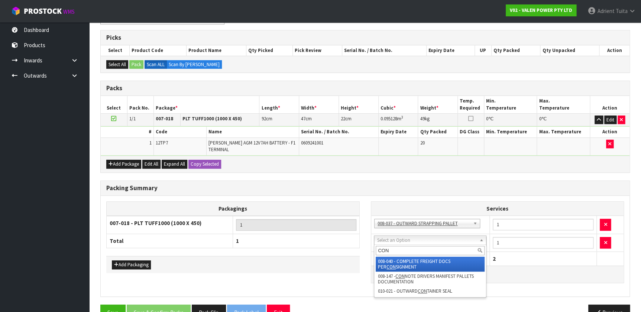
type input "CON"
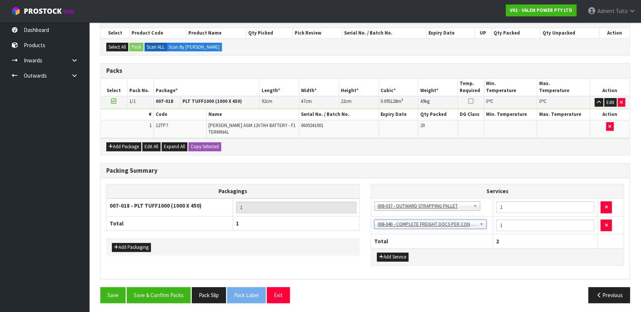
scroll to position [133, 0]
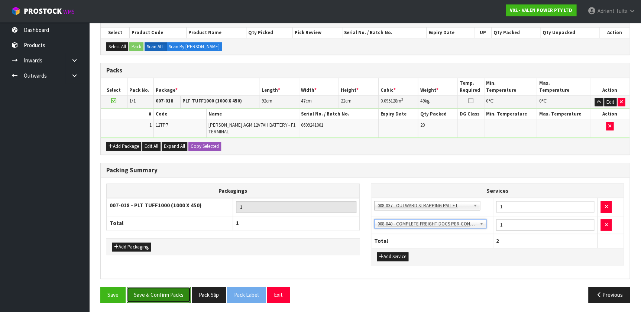
click at [148, 292] on button "Save & Confirm Packs" at bounding box center [159, 295] width 64 height 16
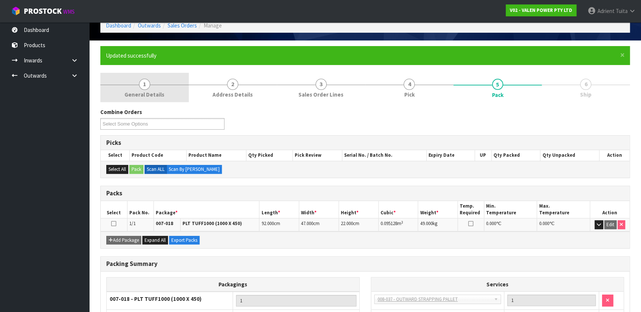
scroll to position [0, 0]
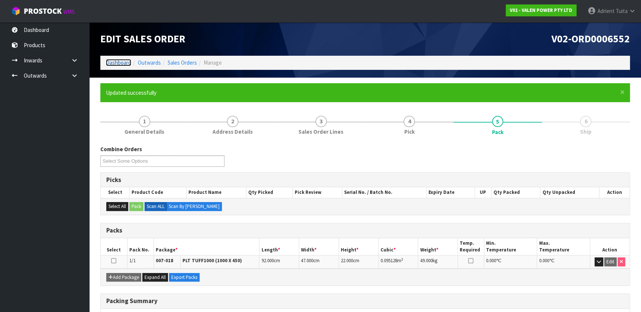
click at [117, 59] on link "Dashboard" at bounding box center [118, 62] width 25 height 7
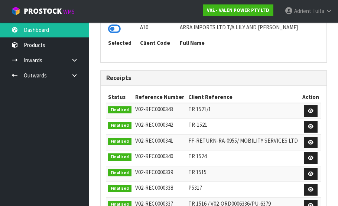
scroll to position [338, 0]
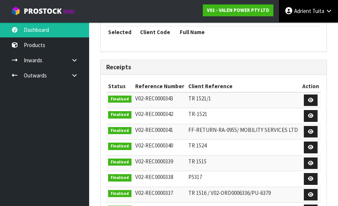
click at [300, 11] on span "Adrient" at bounding box center [302, 10] width 17 height 7
click at [300, 36] on ul "Logout" at bounding box center [308, 29] width 59 height 14
click at [312, 14] on link "Adrient Tuita" at bounding box center [308, 11] width 59 height 22
click at [311, 23] on ul "Logout" at bounding box center [308, 29] width 59 height 14
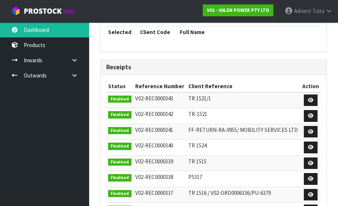
click at [309, 26] on td "ARRA IMPORTS LTD T/A LILY AND GEORGE" at bounding box center [249, 18] width 143 height 16
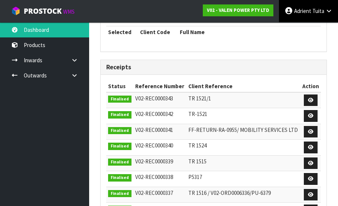
click at [316, 12] on span "Tuita" at bounding box center [318, 10] width 12 height 7
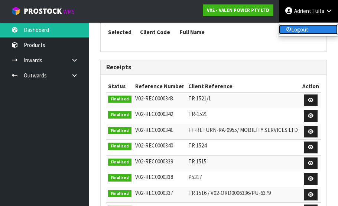
click at [315, 30] on link "Logout" at bounding box center [308, 30] width 59 height 10
